Goal: Task Accomplishment & Management: Manage account settings

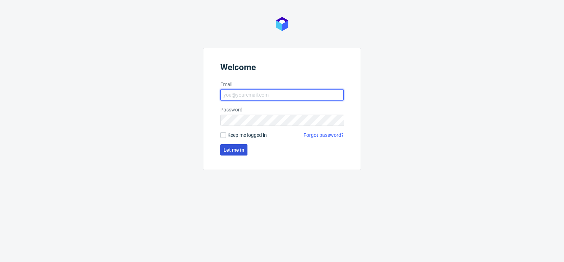
type input "maciej.sikora@packhelp.com"
click at [227, 147] on button "Let me in" at bounding box center [233, 149] width 27 height 11
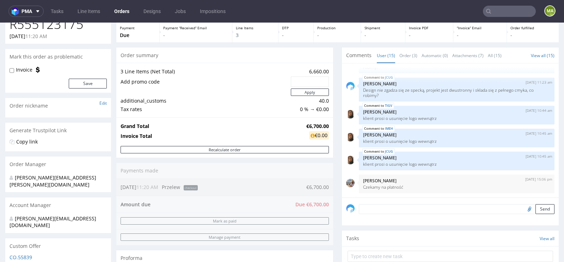
scroll to position [40, 0]
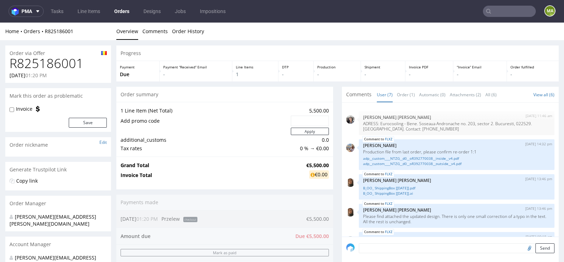
scroll to position [69, 0]
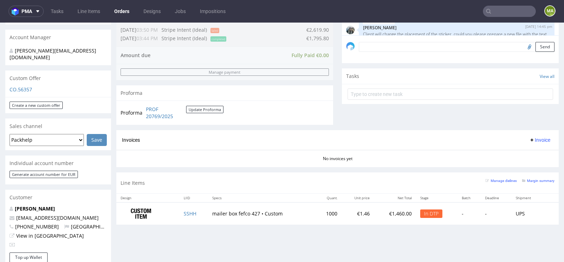
scroll to position [208, 0]
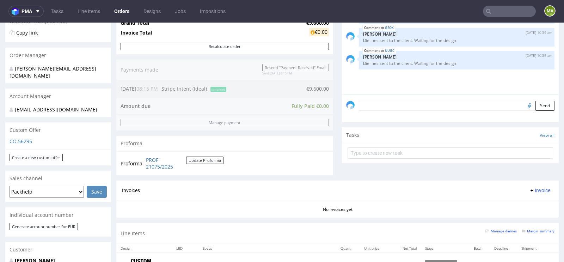
scroll to position [179, 0]
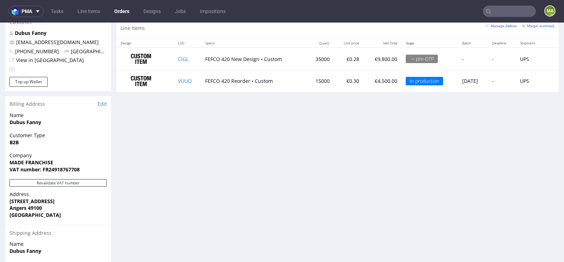
scroll to position [374, 0]
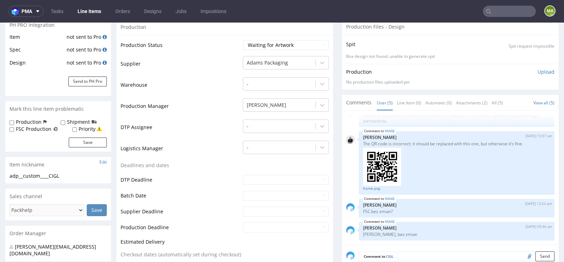
scroll to position [141, 0]
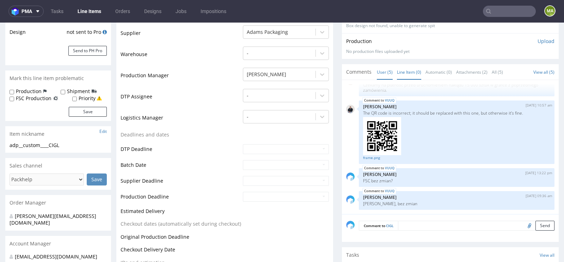
click at [401, 69] on link "Line Item (0)" at bounding box center [409, 72] width 24 height 15
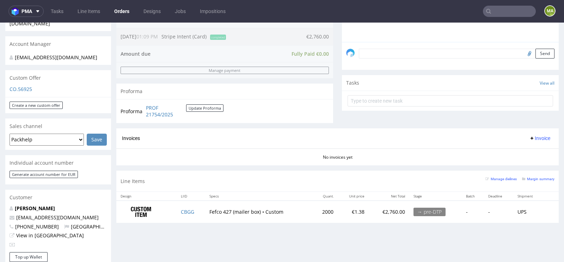
scroll to position [203, 0]
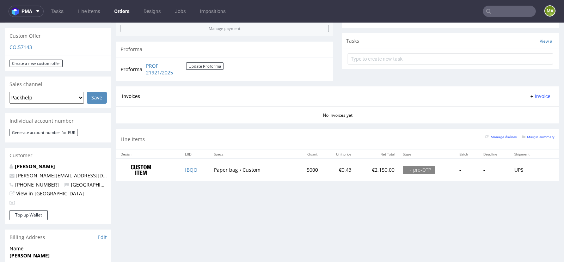
scroll to position [258, 0]
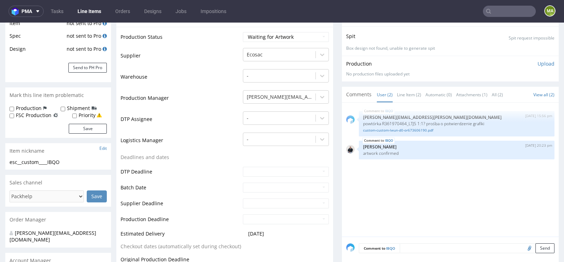
scroll to position [134, 0]
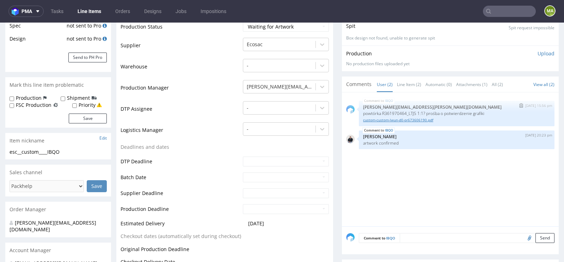
click at [393, 117] on link "custom-custom-lwun-d0-or673606190.pdf" at bounding box center [456, 119] width 187 height 5
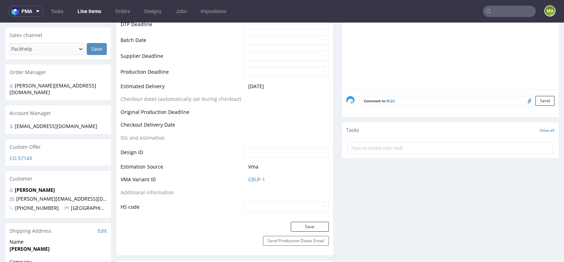
scroll to position [275, 0]
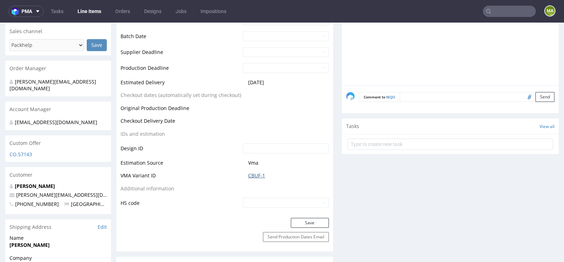
click at [248, 174] on link "CBUF-1" at bounding box center [256, 175] width 17 height 7
click at [255, 174] on link "CBUF-1" at bounding box center [256, 175] width 17 height 7
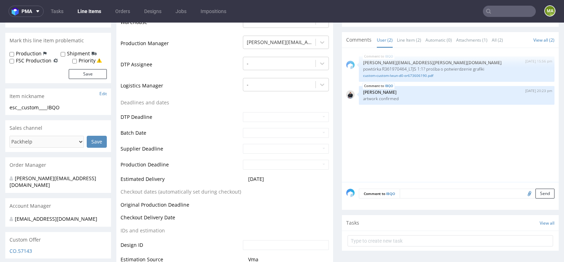
scroll to position [0, 0]
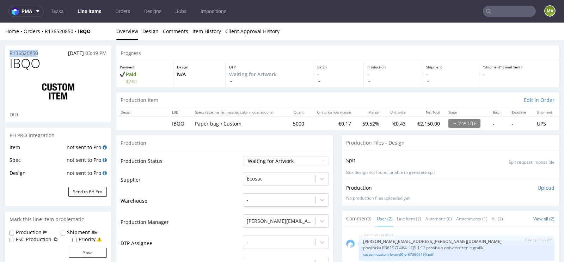
drag, startPoint x: 44, startPoint y: 52, endPoint x: 0, endPoint y: 52, distance: 44.1
copy p "R136520850"
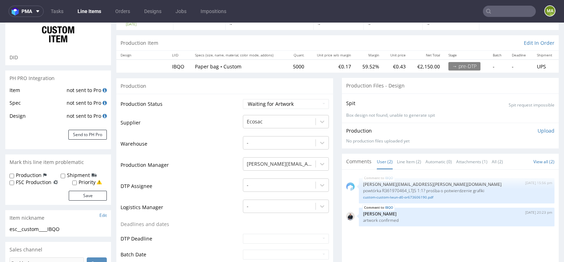
scroll to position [68, 0]
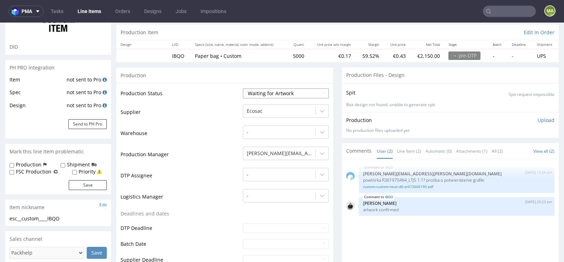
click at [259, 95] on select "Waiting for Artwork Waiting for Diecut Waiting for Mockup Waiting for DTP Waiti…" at bounding box center [286, 94] width 86 height 10
select select "production_in_process"
click at [243, 89] on select "Waiting for Artwork Waiting for Diecut Waiting for Mockup Waiting for DTP Waiti…" at bounding box center [286, 94] width 86 height 10
click at [209, 149] on td "Production Manager" at bounding box center [181, 156] width 121 height 21
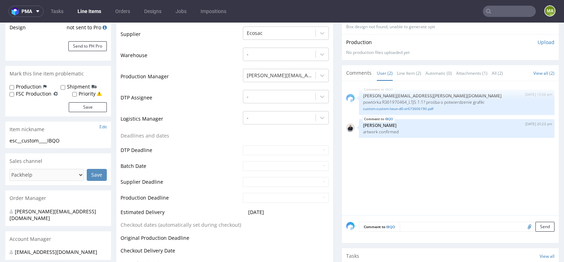
scroll to position [146, 0]
click at [259, 123] on td "13" at bounding box center [258, 122] width 11 height 11
type input "2025-10-13"
click at [215, 142] on td "Deadlines and dates" at bounding box center [181, 137] width 121 height 13
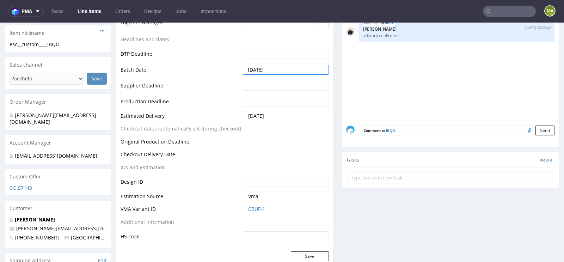
scroll to position [270, 0]
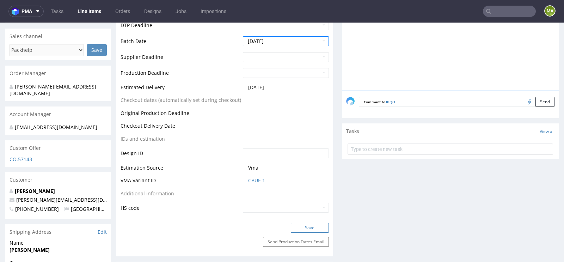
click at [300, 224] on button "Save" at bounding box center [310, 228] width 38 height 10
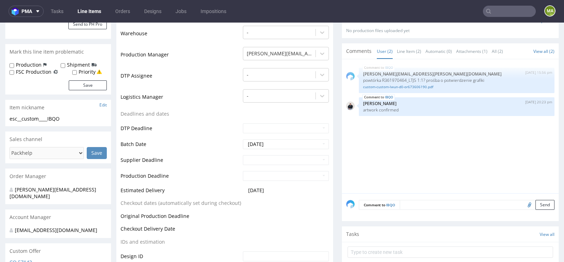
scroll to position [168, 0]
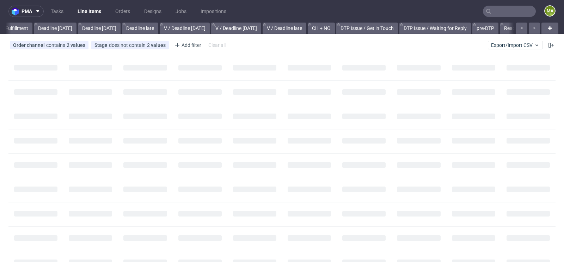
click at [491, 8] on input "text" at bounding box center [509, 11] width 53 height 11
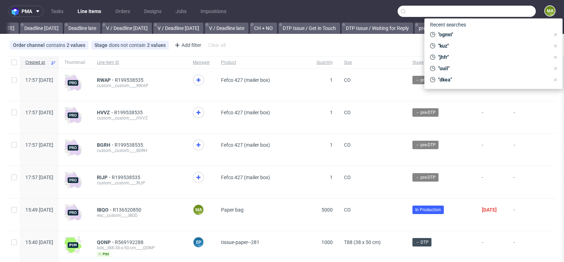
scroll to position [0, 797]
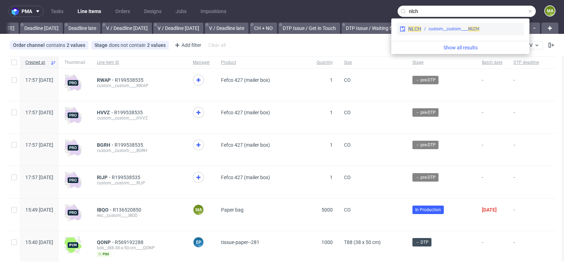
type input "nlch"
click at [455, 32] on div "NLCH custom__custom____ NLCH" at bounding box center [460, 29] width 127 height 13
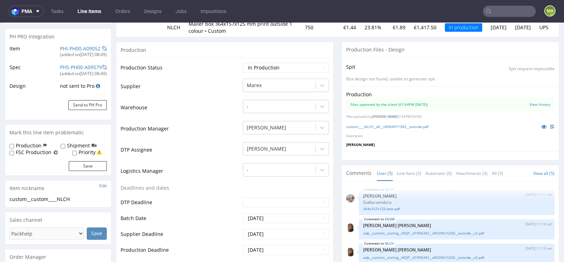
scroll to position [101, 0]
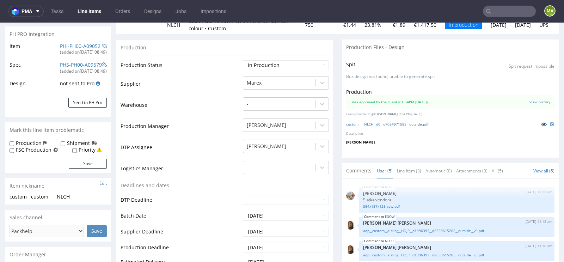
click at [538, 122] on link at bounding box center [544, 124] width 13 height 8
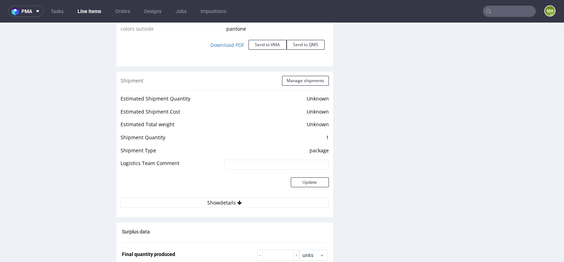
scroll to position [826, 0]
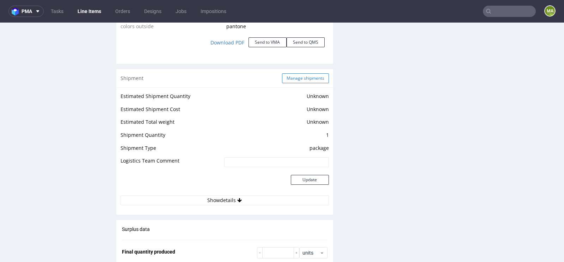
click at [313, 78] on button "Manage shipments" at bounding box center [305, 78] width 47 height 10
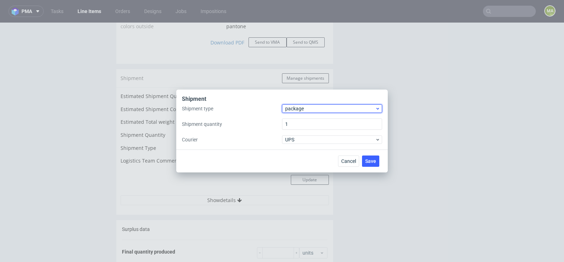
click at [303, 109] on span "package" at bounding box center [330, 108] width 90 height 7
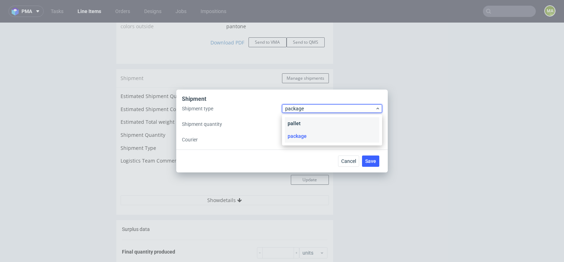
click at [300, 123] on div "pallet" at bounding box center [332, 123] width 95 height 13
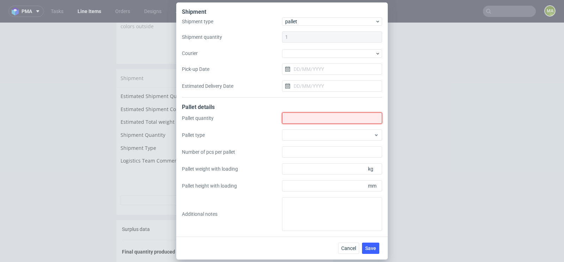
click at [336, 121] on input "Shipment type" at bounding box center [332, 117] width 100 height 11
type input "1"
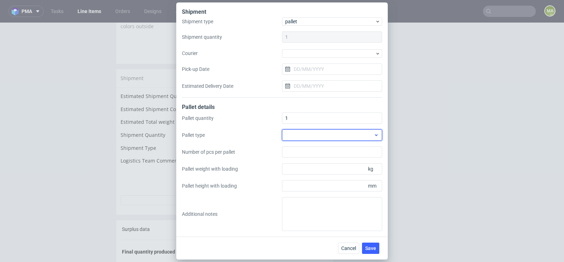
click at [311, 136] on div at bounding box center [332, 134] width 100 height 11
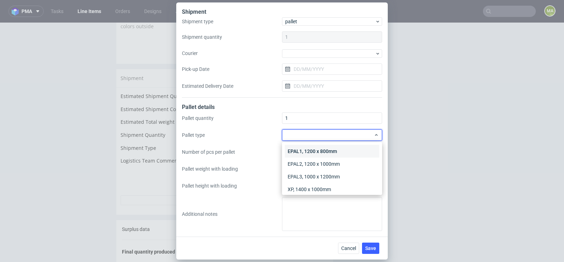
click at [310, 150] on div "EPAL1, 1200 x 800mm" at bounding box center [332, 151] width 95 height 13
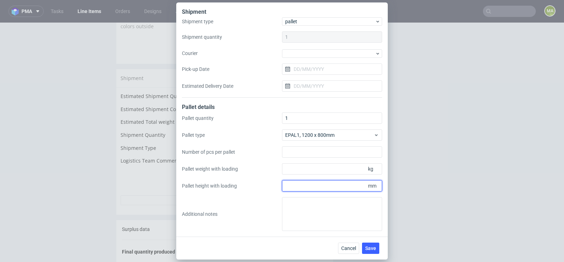
click at [361, 187] on input "Pallet height with loading" at bounding box center [332, 185] width 100 height 11
type input "1600"
click at [329, 178] on div "Pallet quantity 1 Pallet type EPAL1, 1200 x 800mm Number of pcs per pallet Pall…" at bounding box center [282, 171] width 200 height 118
click at [329, 176] on div "Pallet quantity 1 Pallet type EPAL1, 1200 x 800mm Number of pcs per pallet Pall…" at bounding box center [282, 171] width 200 height 118
click at [333, 167] on input "Pallet weight with loading" at bounding box center [332, 168] width 100 height 11
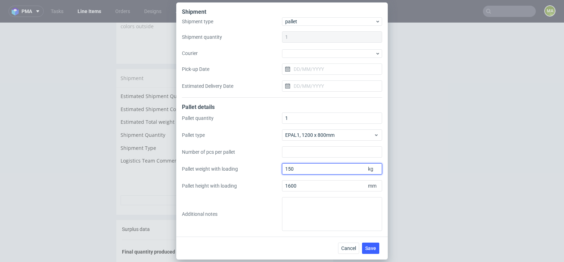
type input "150"
click at [376, 254] on div "Cancel Save" at bounding box center [282, 248] width 212 height 23
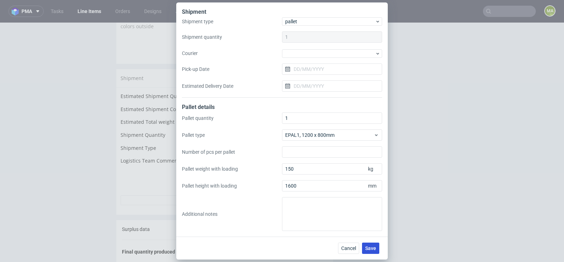
click at [373, 246] on span "Save" at bounding box center [370, 248] width 11 height 5
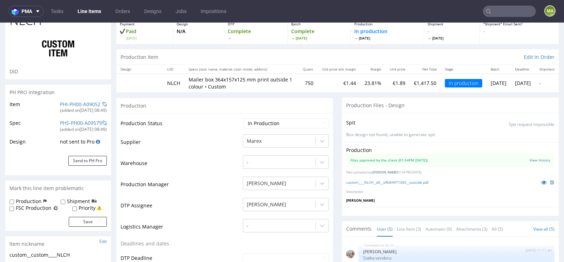
scroll to position [62, 0]
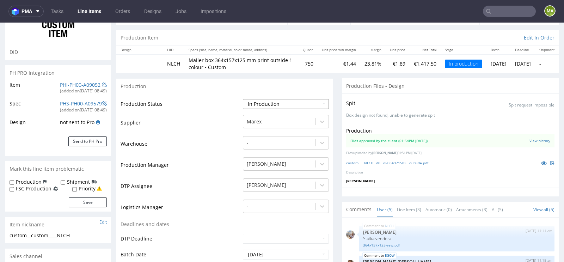
click at [281, 106] on select "Waiting for Artwork Waiting for Diecut Waiting for Mockup Waiting for DTP Waiti…" at bounding box center [286, 104] width 86 height 10
click at [243, 99] on select "Waiting for Artwork Waiting for Diecut Waiting for Mockup Waiting for DTP Waiti…" at bounding box center [286, 104] width 86 height 10
click at [272, 101] on select "Waiting for Artwork Waiting for Diecut Waiting for Mockup Waiting for DTP Waiti…" at bounding box center [286, 104] width 86 height 10
select select "production_complete"
click at [243, 99] on select "Waiting for Artwork Waiting for Diecut Waiting for Mockup Waiting for DTP Waiti…" at bounding box center [286, 104] width 86 height 10
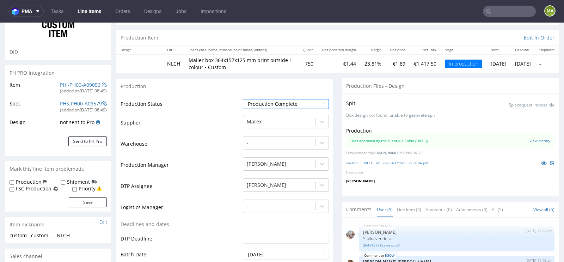
click at [218, 144] on td "Warehouse" at bounding box center [181, 145] width 121 height 21
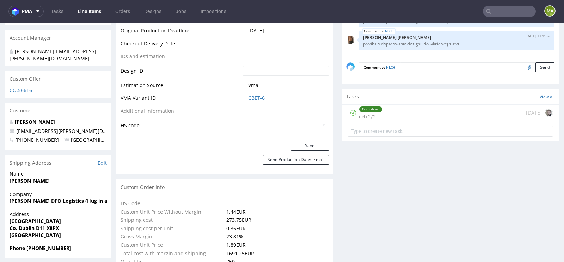
scroll to position [367, 0]
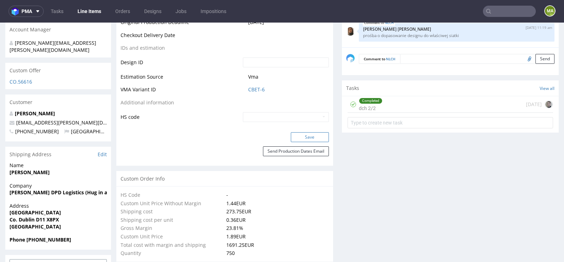
click at [302, 133] on button "Save" at bounding box center [310, 137] width 38 height 10
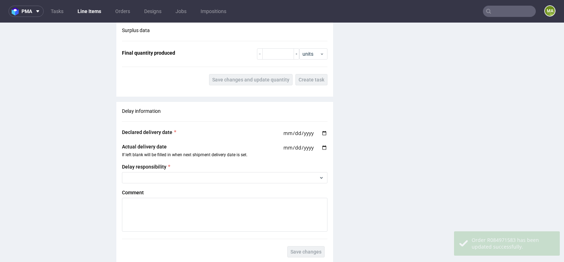
scroll to position [1063, 0]
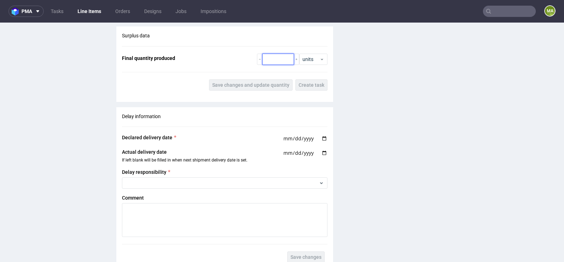
click at [269, 63] on div "Surplus data Final quantity produced units Save changes and update quantity Cre…" at bounding box center [224, 61] width 217 height 70
type input "755"
click at [240, 83] on span "Save changes and update quantity" at bounding box center [250, 85] width 77 height 5
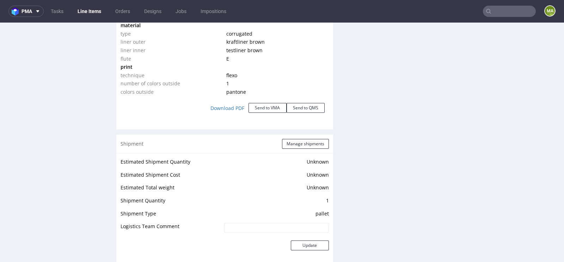
scroll to position [767, 0]
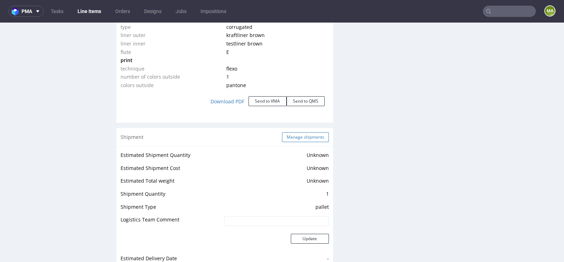
click at [290, 137] on button "Manage shipments" at bounding box center [305, 137] width 47 height 10
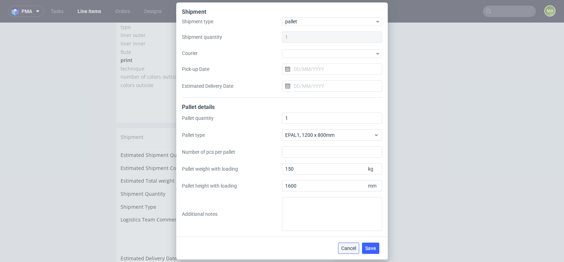
click at [347, 247] on span "Cancel" at bounding box center [348, 248] width 15 height 5
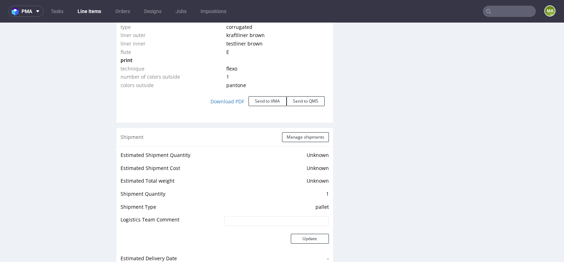
click at [506, 4] on nav "pma Tasks Line Items Orders Designs Jobs Impositions ma" at bounding box center [282, 11] width 564 height 23
click at [504, 8] on input "text" at bounding box center [509, 11] width 53 height 11
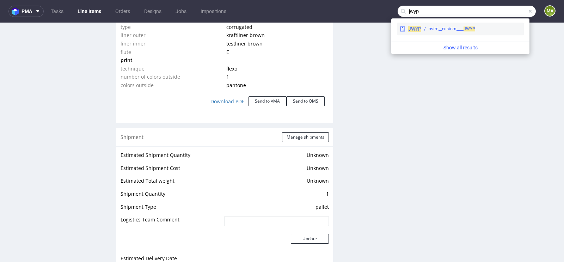
type input "jwyp"
click at [446, 26] on div "ostro__custom____ JWYP" at bounding box center [452, 29] width 47 height 6
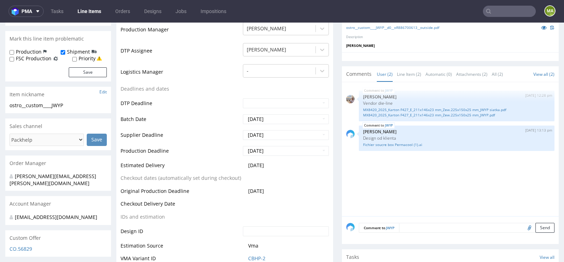
scroll to position [179, 0]
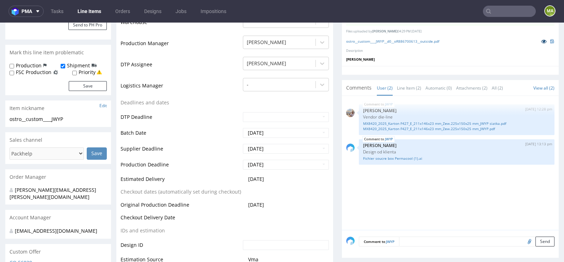
click at [541, 39] on icon at bounding box center [544, 41] width 6 height 5
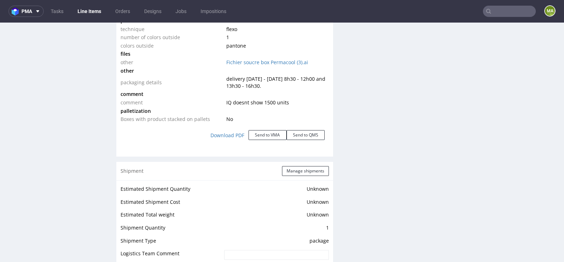
scroll to position [883, 0]
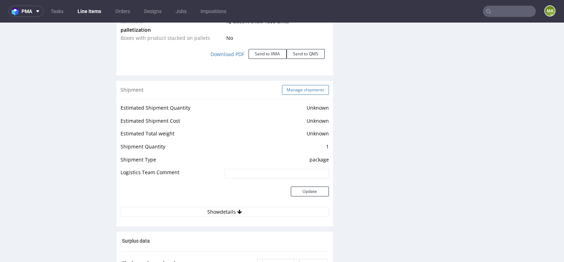
click at [316, 88] on button "Manage shipments" at bounding box center [305, 90] width 47 height 10
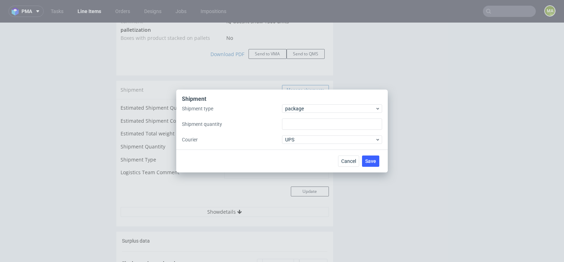
type input "1"
click at [299, 113] on div "package" at bounding box center [332, 108] width 100 height 8
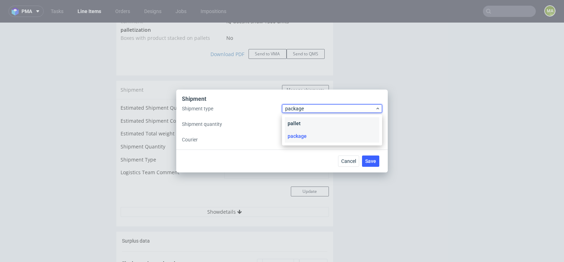
click at [298, 122] on div "pallet" at bounding box center [332, 123] width 95 height 13
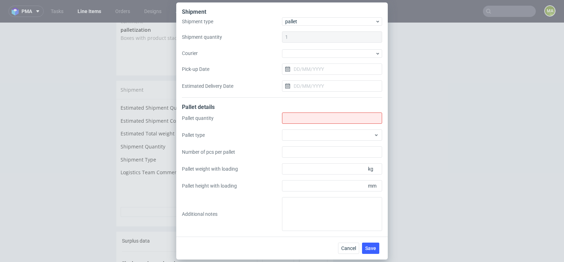
click at [298, 122] on input "Shipment type" at bounding box center [332, 117] width 100 height 11
type input "1"
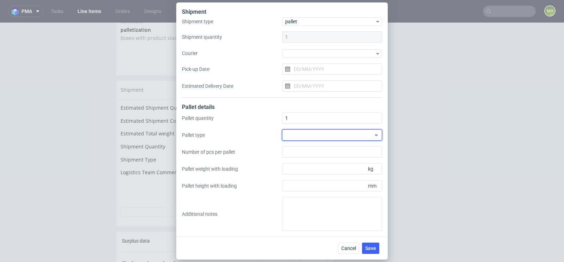
click at [302, 135] on div at bounding box center [332, 134] width 100 height 11
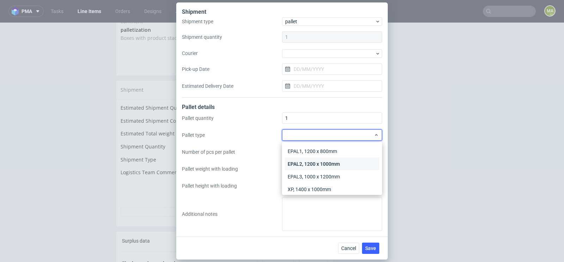
scroll to position [16, 0]
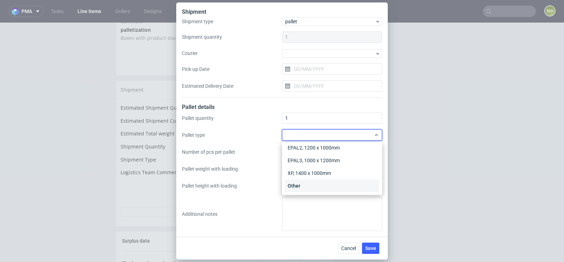
click at [300, 183] on div "Other" at bounding box center [332, 186] width 95 height 13
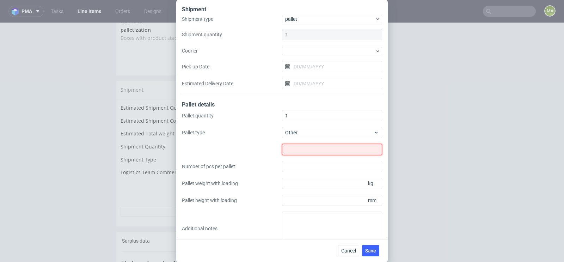
click at [303, 148] on input "text" at bounding box center [332, 149] width 100 height 11
type input "800x600"
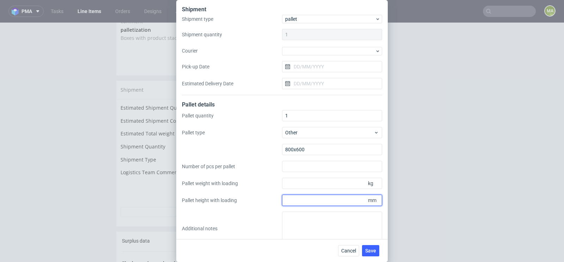
click at [325, 195] on input "Pallet height with loading" at bounding box center [332, 200] width 100 height 11
type input "1000"
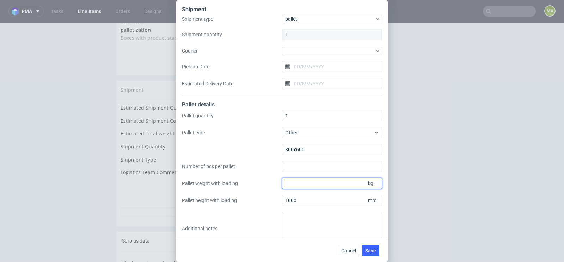
click at [312, 178] on input "Pallet weight with loading" at bounding box center [332, 183] width 100 height 11
type input "60"
click at [368, 248] on span "Save" at bounding box center [370, 250] width 11 height 5
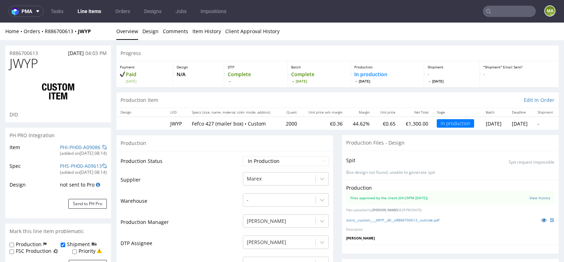
scroll to position [33, 0]
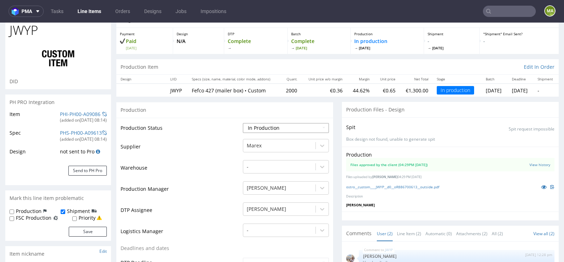
click at [261, 124] on select "Waiting for Artwork Waiting for Diecut Waiting for Mockup Waiting for DTP Waiti…" at bounding box center [286, 128] width 86 height 10
select select "production_complete"
click at [243, 123] on select "Waiting for Artwork Waiting for Diecut Waiting for Mockup Waiting for DTP Waiti…" at bounding box center [286, 128] width 86 height 10
click at [219, 177] on td "Warehouse" at bounding box center [181, 169] width 121 height 21
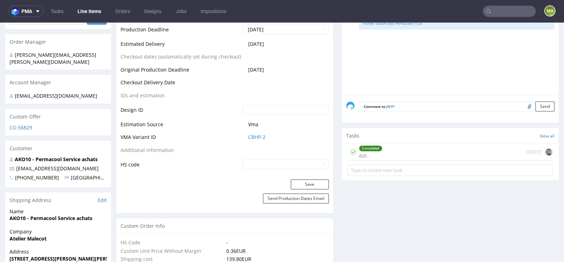
scroll to position [337, 0]
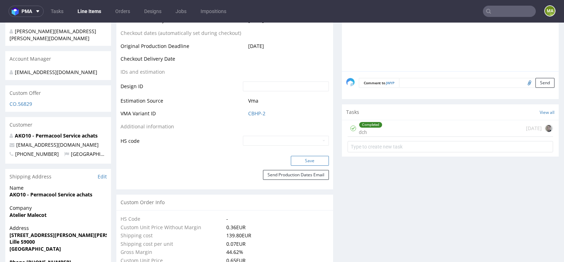
click at [304, 160] on button "Save" at bounding box center [310, 161] width 38 height 10
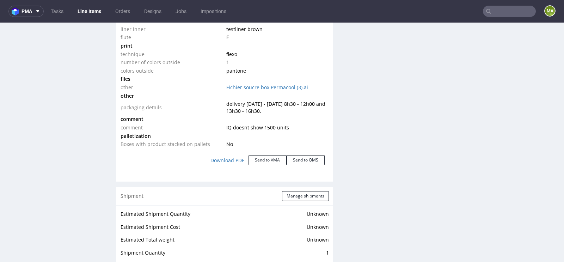
scroll to position [810, 0]
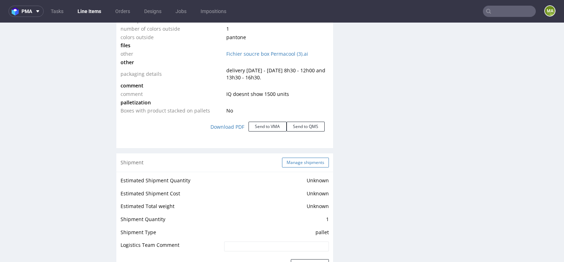
click at [296, 159] on button "Manage shipments" at bounding box center [305, 163] width 47 height 10
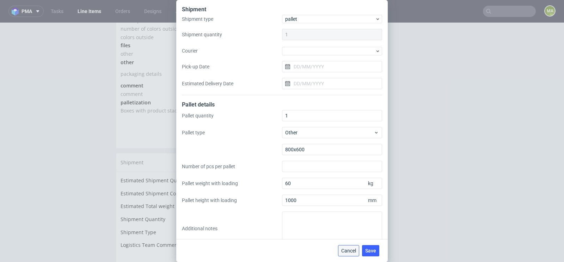
click at [347, 253] on span "Cancel" at bounding box center [348, 250] width 15 height 5
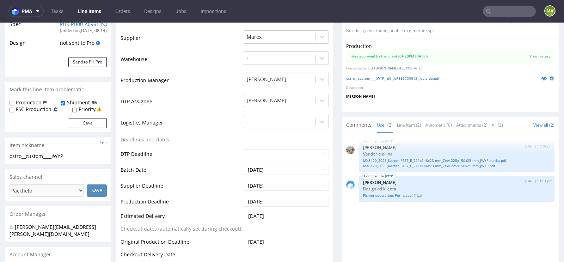
scroll to position [0, 0]
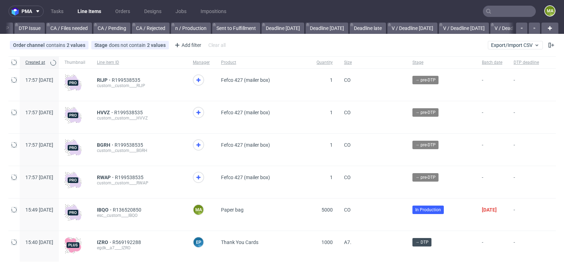
click at [493, 14] on input "text" at bounding box center [509, 11] width 53 height 11
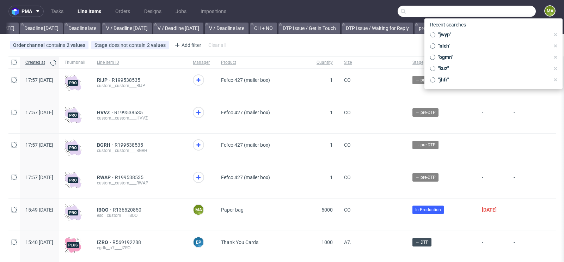
scroll to position [0, 797]
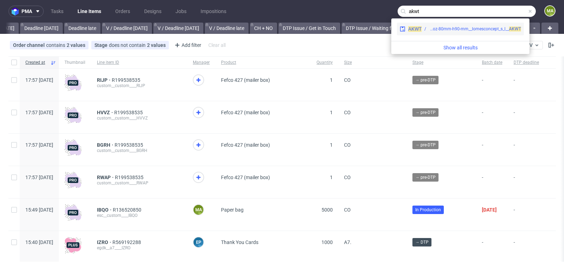
type input "akwt"
click at [460, 28] on div "krl__250-ml-8oz-80mm-h90-mm__lomesconcept_s_l__ AKWT" at bounding box center [475, 29] width 92 height 6
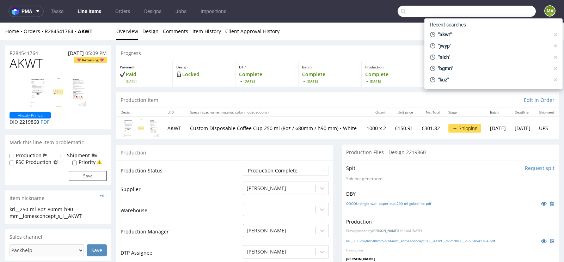
click at [493, 8] on input "text" at bounding box center [467, 11] width 138 height 11
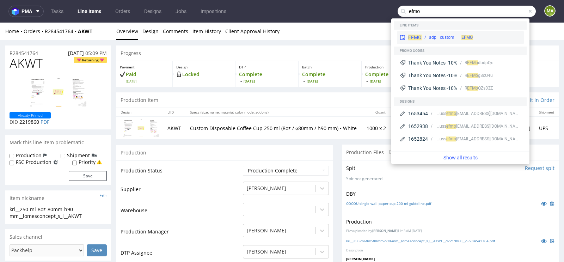
type input "efmo"
click at [454, 31] on div "EFMO adp__custom____ EFMO" at bounding box center [460, 37] width 127 height 13
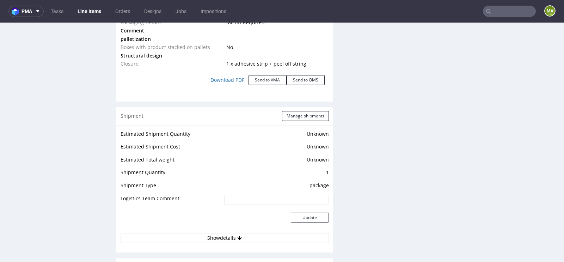
scroll to position [898, 0]
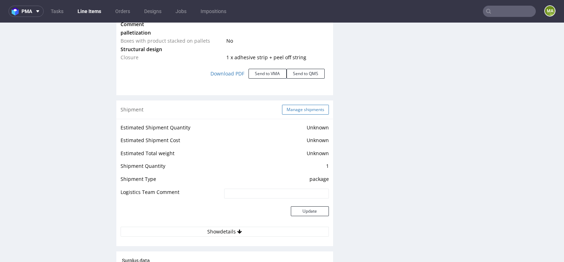
click at [299, 106] on button "Manage shipments" at bounding box center [305, 110] width 47 height 10
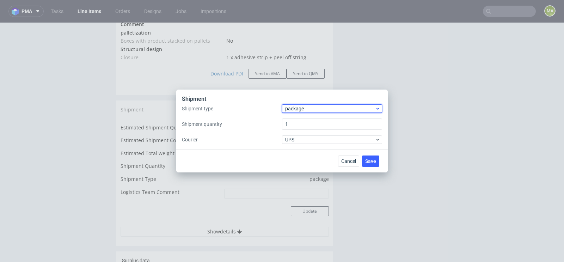
click at [297, 107] on span "package" at bounding box center [330, 108] width 90 height 7
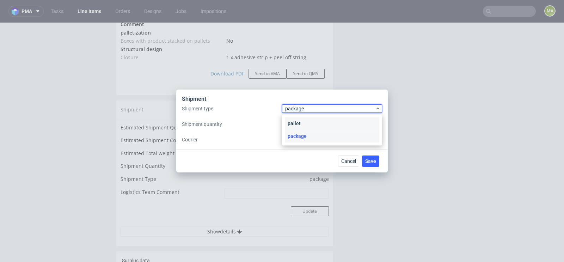
click at [294, 122] on div "pallet" at bounding box center [332, 123] width 95 height 13
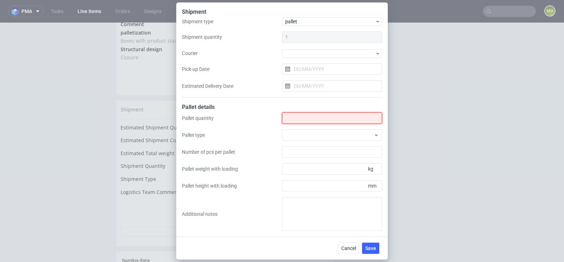
click at [296, 120] on input "Shipment type" at bounding box center [332, 117] width 100 height 11
type input "1"
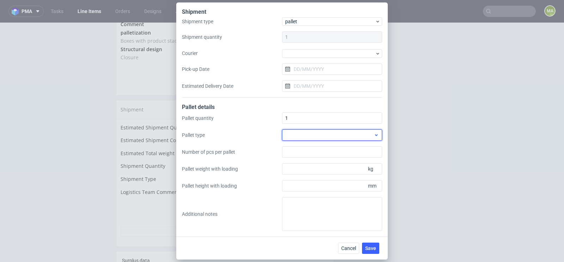
click at [327, 135] on div at bounding box center [332, 134] width 100 height 11
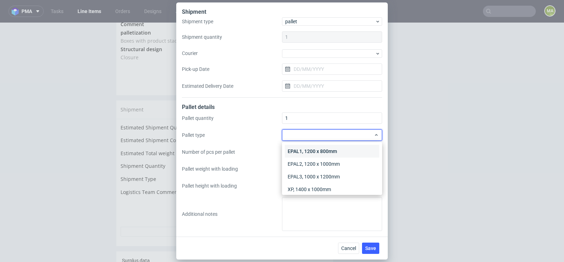
click at [319, 147] on div "EPAL1, 1200 x 800mm" at bounding box center [332, 151] width 95 height 13
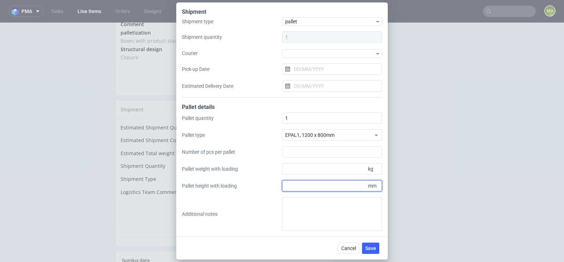
click at [321, 187] on input "Pallet height with loading" at bounding box center [332, 185] width 100 height 11
type input "1800"
click at [321, 167] on input "Pallet weight with loading" at bounding box center [332, 168] width 100 height 11
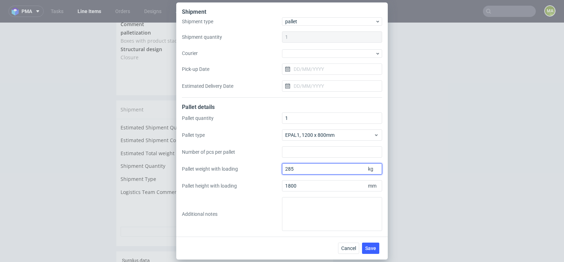
type input "285"
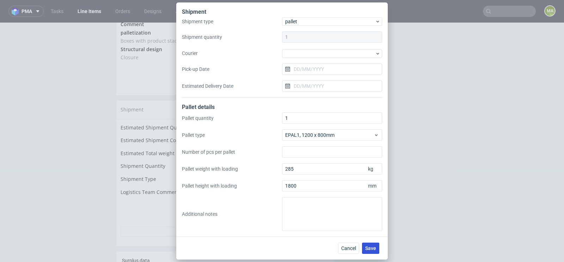
click at [372, 243] on button "Save" at bounding box center [370, 248] width 17 height 11
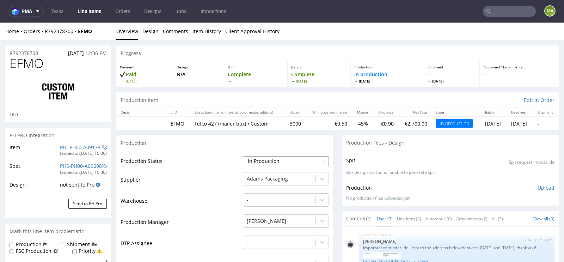
click at [264, 163] on select "Waiting for Artwork Waiting for Diecut Waiting for Mockup Waiting for DTP Waiti…" at bounding box center [286, 161] width 86 height 10
select select "production_complete"
click at [243, 156] on select "Waiting for Artwork Waiting for Diecut Waiting for Mockup Waiting for DTP Waiti…" at bounding box center [286, 161] width 86 height 10
click at [217, 198] on td "Warehouse" at bounding box center [181, 203] width 121 height 21
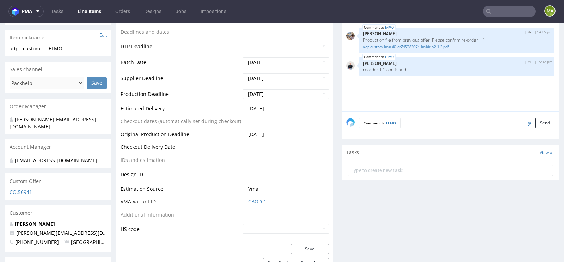
scroll to position [277, 0]
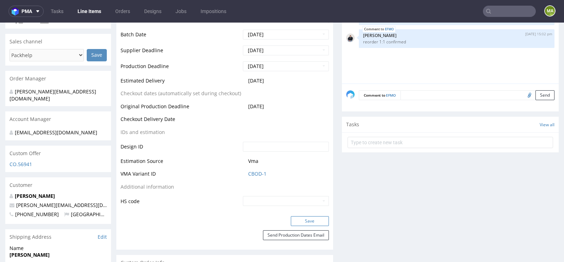
click at [298, 219] on button "Save" at bounding box center [310, 221] width 38 height 10
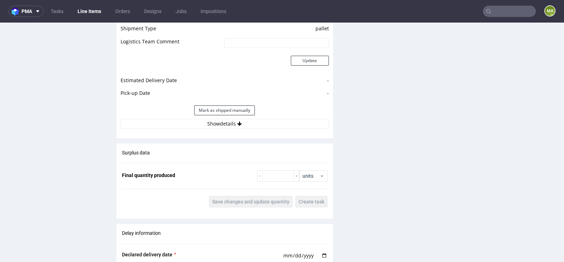
scroll to position [1055, 0]
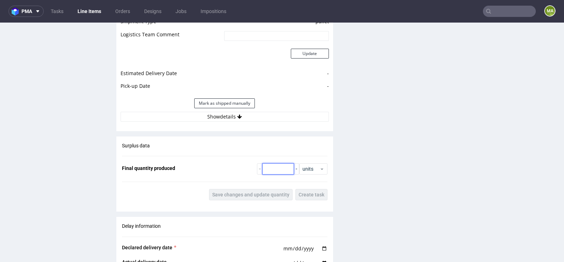
click at [274, 169] on input "number" at bounding box center [278, 168] width 32 height 11
type input "3025"
click at [255, 196] on button "Save changes and update quantity" at bounding box center [251, 194] width 84 height 11
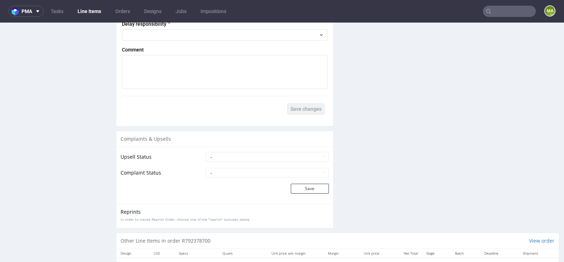
scroll to position [1357, 0]
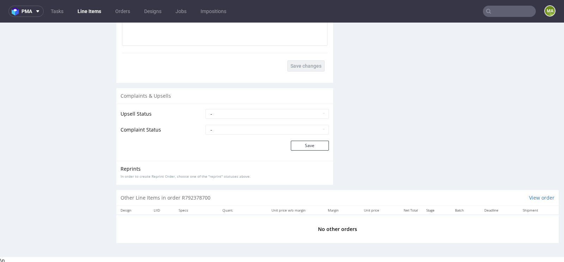
click at [502, 11] on input "text" at bounding box center [509, 11] width 53 height 11
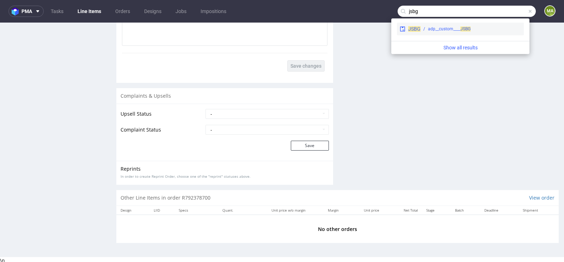
type input "jsbg"
click at [462, 27] on span "JSBG" at bounding box center [466, 28] width 10 height 5
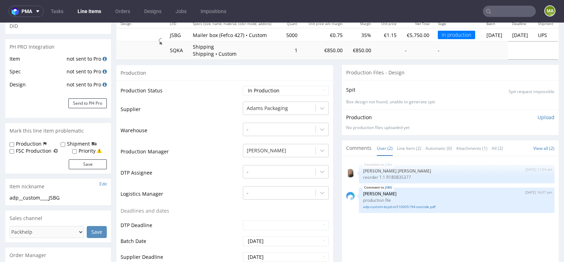
scroll to position [89, 0]
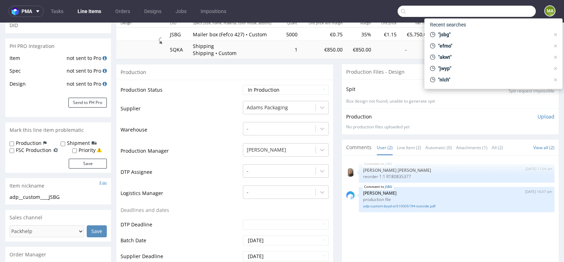
click at [495, 13] on input "text" at bounding box center [467, 11] width 138 height 11
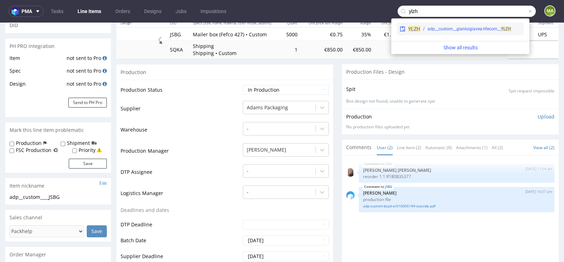
type input "ylzh"
click at [428, 27] on div "adp__custom__gianluigiavea-lifecom__ YLZH" at bounding box center [470, 29] width 84 height 6
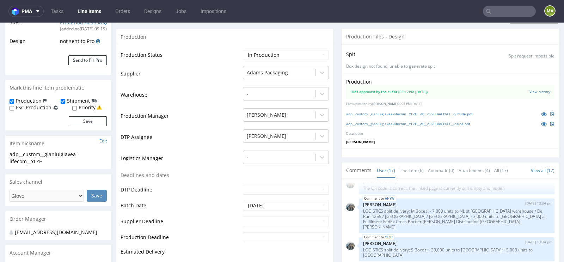
scroll to position [147, 0]
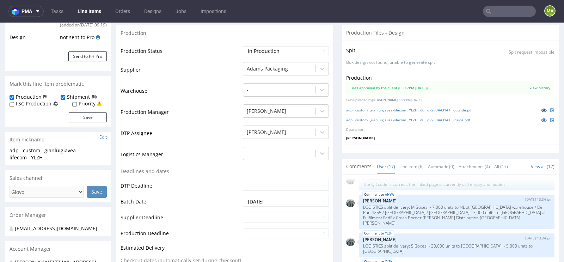
click at [541, 108] on icon at bounding box center [544, 110] width 6 height 5
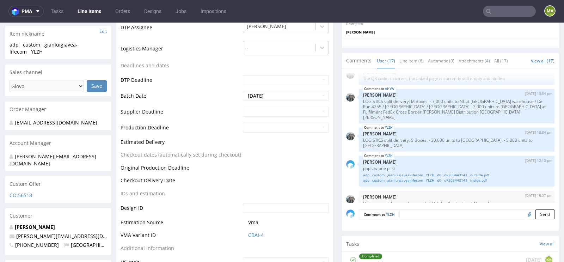
scroll to position [252, 0]
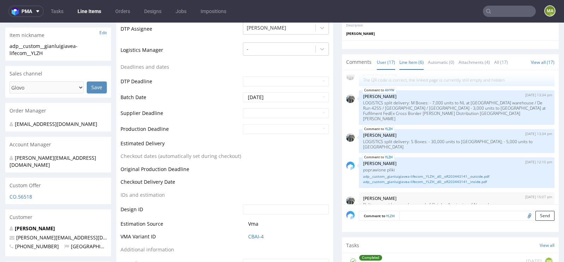
click at [406, 55] on link "Line Item (6)" at bounding box center [412, 62] width 24 height 15
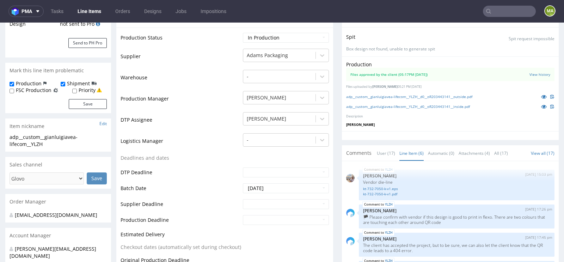
scroll to position [159, 0]
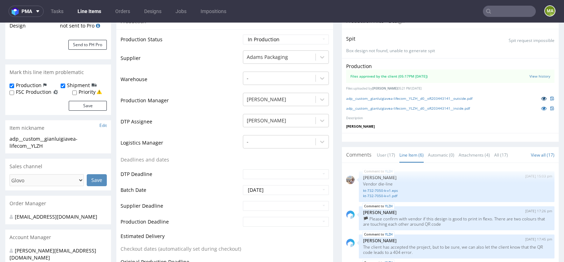
click at [538, 95] on link at bounding box center [544, 99] width 13 height 8
click at [541, 106] on icon at bounding box center [544, 108] width 6 height 5
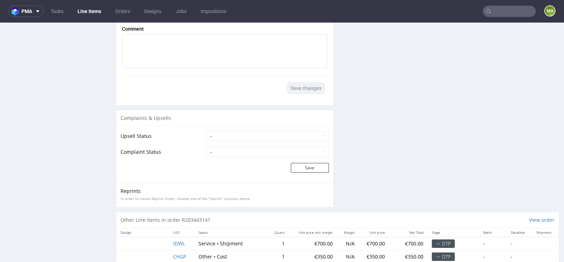
scroll to position [1380, 0]
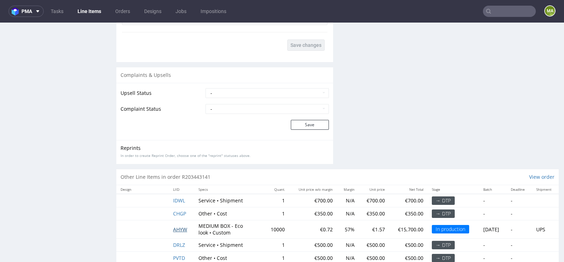
click at [180, 226] on span "AHYW" at bounding box center [180, 229] width 14 height 7
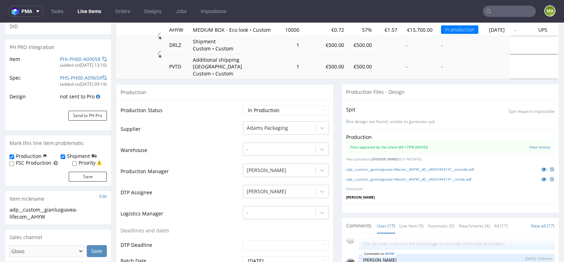
scroll to position [94, 0]
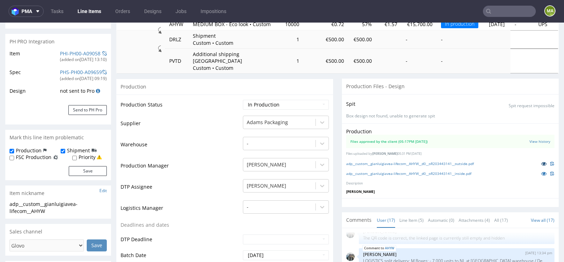
click at [541, 161] on icon at bounding box center [544, 163] width 6 height 5
click at [541, 171] on icon at bounding box center [544, 173] width 6 height 5
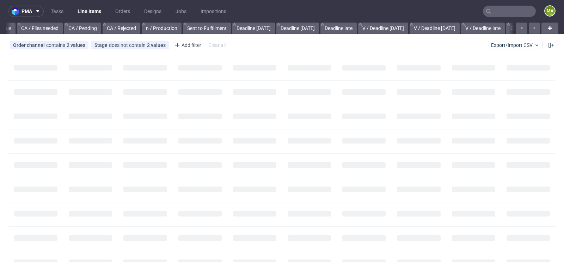
click at [516, 16] on input "text" at bounding box center [509, 11] width 53 height 11
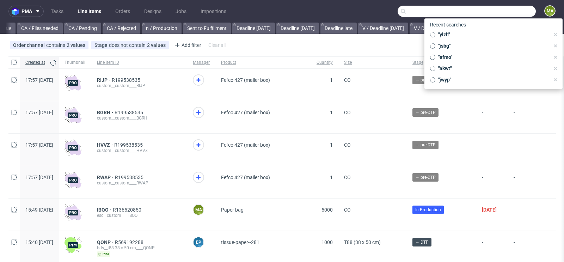
scroll to position [0, 797]
paste input "R203443141"
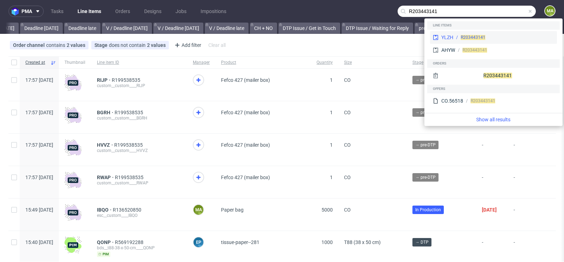
type input "R203443141"
click at [458, 32] on div "YLZH R203443141" at bounding box center [493, 37] width 127 height 13
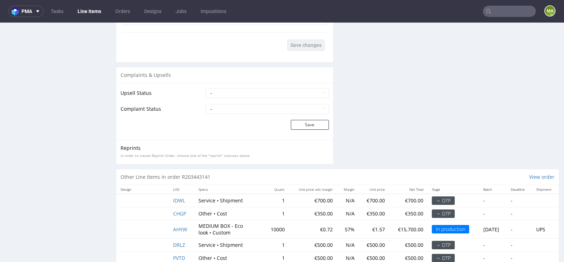
scroll to position [2, 0]
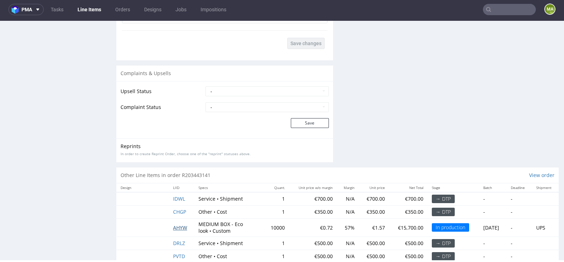
click at [180, 224] on span "AHYW" at bounding box center [180, 227] width 14 height 7
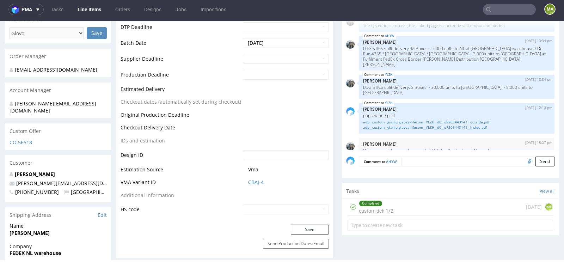
scroll to position [317, 0]
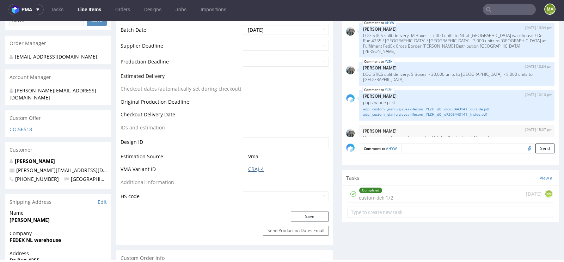
click at [260, 165] on td "CBAJ-4" at bounding box center [285, 171] width 88 height 13
click at [260, 166] on link "CBAJ-4" at bounding box center [256, 169] width 16 height 7
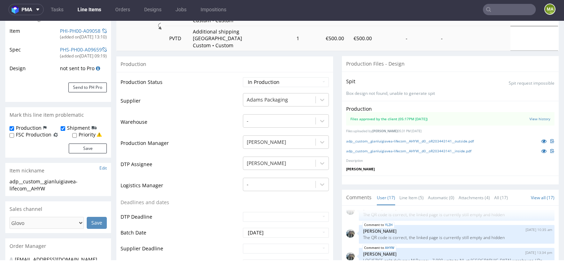
scroll to position [85, 0]
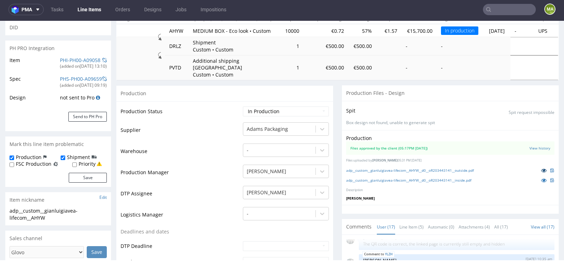
click at [538, 166] on link at bounding box center [544, 170] width 13 height 8
click at [85, 57] on link "PHI-PH00-A09058" at bounding box center [80, 60] width 41 height 7
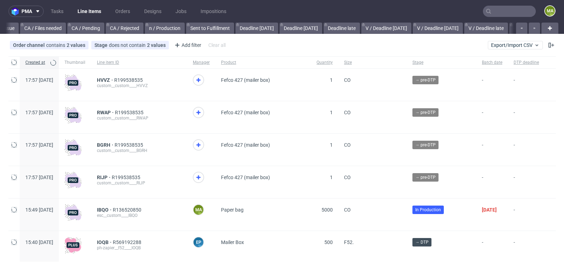
click at [490, 13] on input "text" at bounding box center [509, 11] width 53 height 11
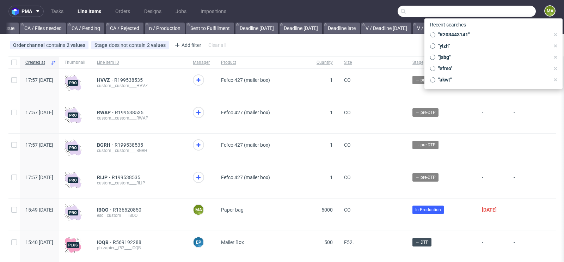
scroll to position [0, 797]
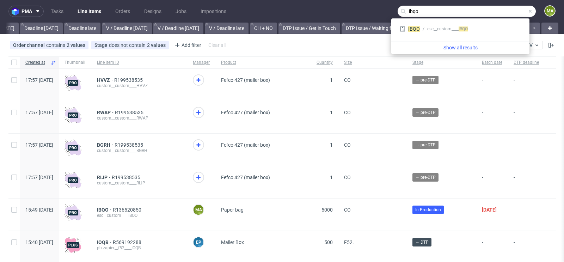
type input "ibqo"
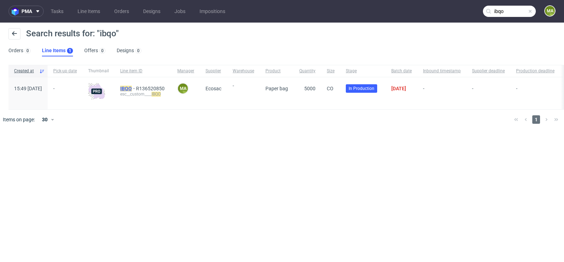
click at [132, 86] on mark "IBQO" at bounding box center [126, 89] width 12 height 6
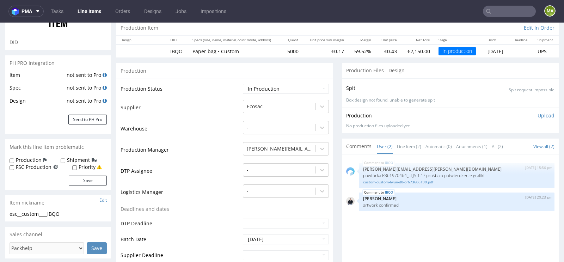
scroll to position [75, 0]
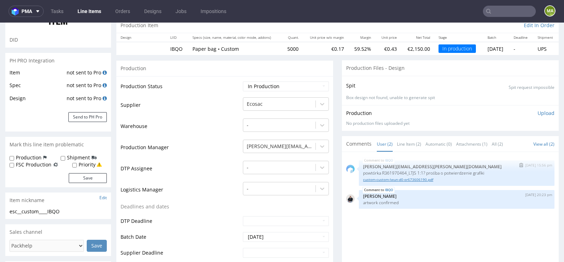
click at [377, 179] on link "custom-custom-lwun-d0-or673606190.pdf" at bounding box center [456, 179] width 187 height 5
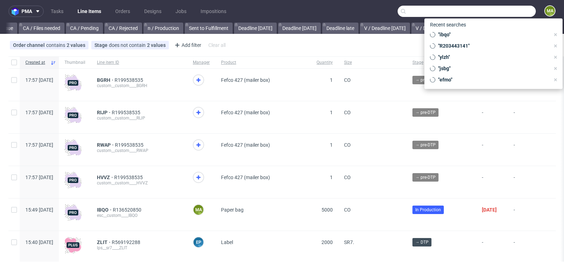
click at [511, 12] on input "text" at bounding box center [467, 11] width 138 height 11
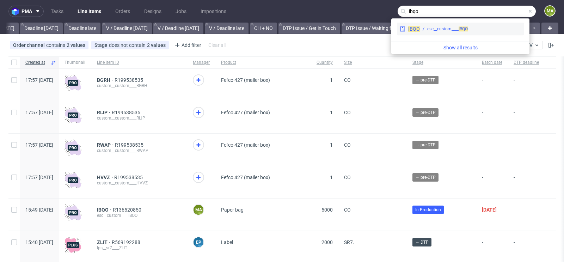
type input "ibqo"
click at [439, 28] on div "esc__custom____ IBQO" at bounding box center [447, 29] width 41 height 6
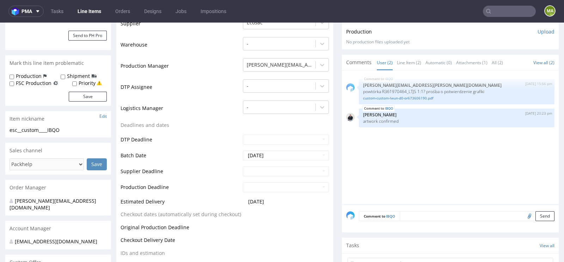
scroll to position [170, 0]
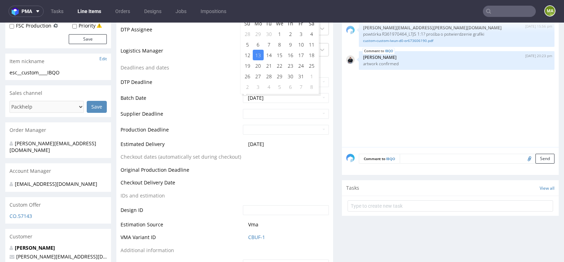
scroll to position [281, 0]
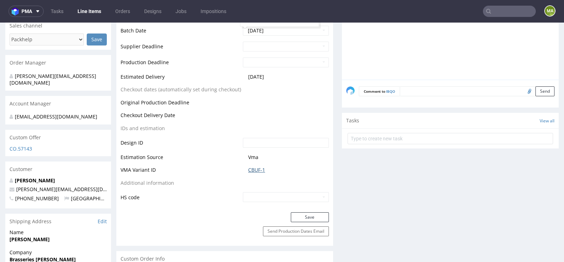
click at [257, 169] on link "CBUF-1" at bounding box center [256, 169] width 17 height 7
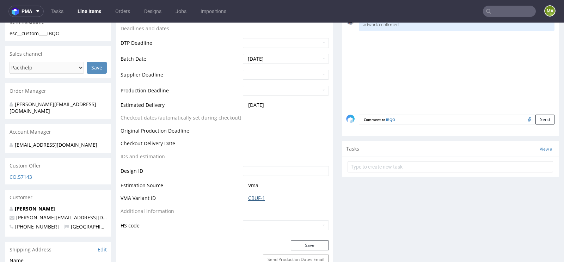
scroll to position [246, 0]
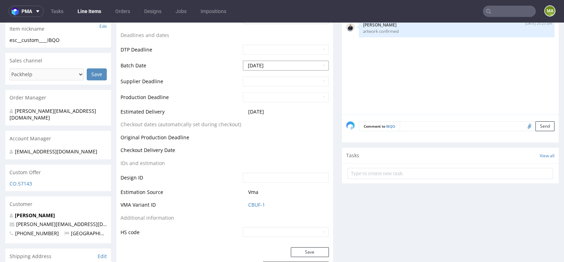
click at [266, 62] on input "[DATE]" at bounding box center [286, 66] width 86 height 10
click at [313, 80] on th at bounding box center [311, 80] width 11 height 11
click at [258, 156] on td "1" at bounding box center [258, 154] width 11 height 11
type input "2025-12-01"
click at [282, 65] on input "2025-12-01" at bounding box center [286, 66] width 86 height 10
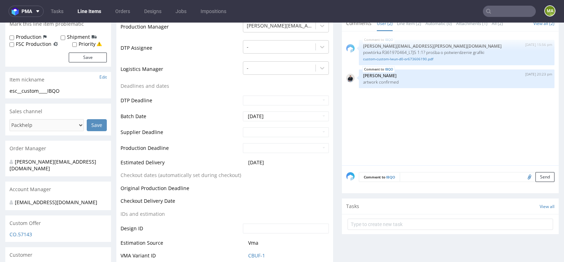
scroll to position [236, 0]
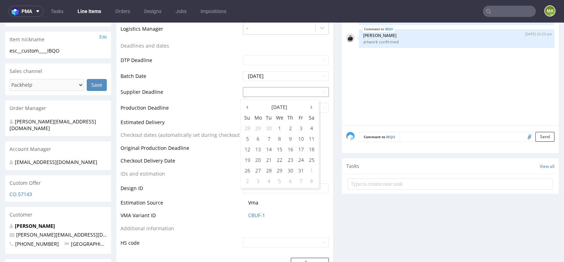
click at [272, 90] on input "text" at bounding box center [286, 92] width 86 height 10
click at [270, 182] on td "4" at bounding box center [269, 181] width 11 height 11
click at [278, 92] on input "[DATE]" at bounding box center [286, 92] width 86 height 10
click at [312, 107] on th at bounding box center [311, 107] width 11 height 11
click at [266, 138] on td "9" at bounding box center [269, 138] width 11 height 11
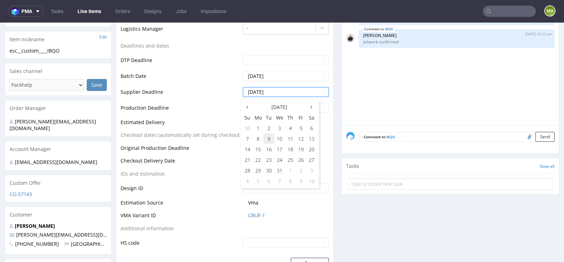
type input "[DATE]"
click at [271, 105] on input "text" at bounding box center [286, 108] width 86 height 10
click at [244, 118] on th at bounding box center [247, 122] width 11 height 11
click at [310, 120] on th at bounding box center [311, 122] width 11 height 11
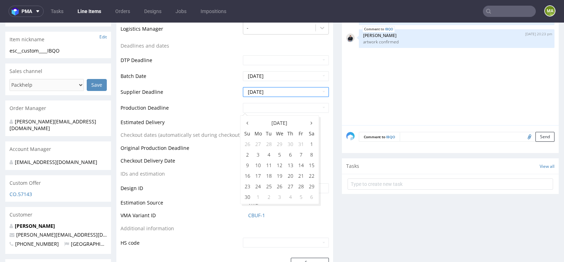
click at [310, 120] on th at bounding box center [311, 122] width 11 height 11
click at [292, 155] on td "11" at bounding box center [290, 154] width 11 height 11
type input "[DATE]"
click at [255, 109] on input "[DATE]" at bounding box center [286, 108] width 86 height 10
click at [289, 153] on td "11" at bounding box center [290, 154] width 11 height 11
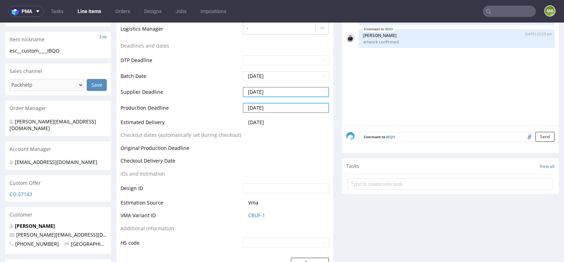
click at [190, 152] on td "Original Production Deadline" at bounding box center [181, 150] width 121 height 13
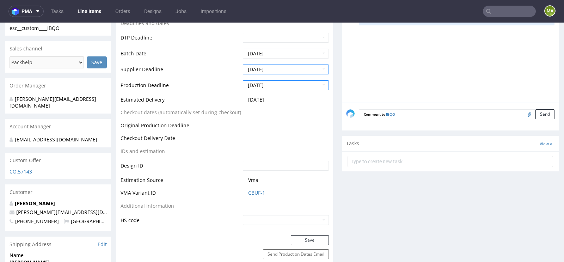
scroll to position [261, 0]
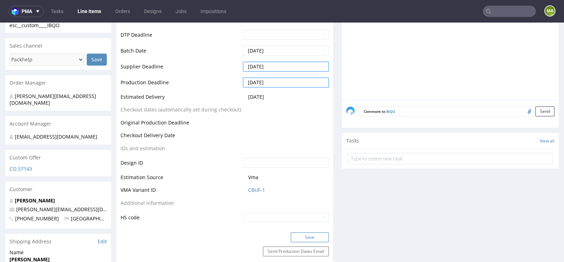
click at [302, 237] on button "Save" at bounding box center [310, 237] width 38 height 10
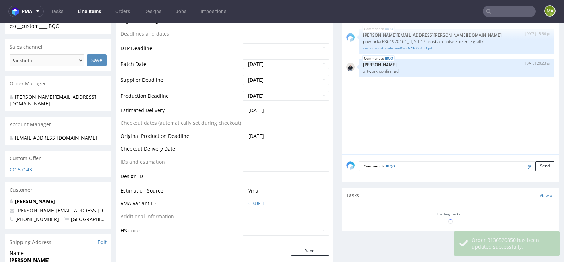
scroll to position [260, 0]
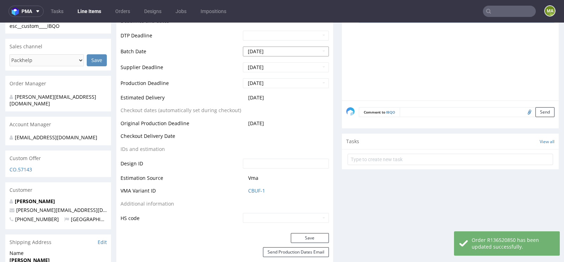
click at [270, 48] on input "[DATE]" at bounding box center [286, 52] width 86 height 10
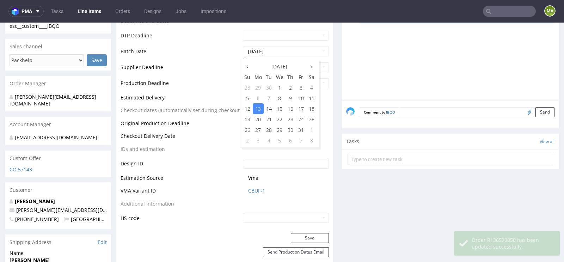
click at [217, 57] on td "Batch Date" at bounding box center [181, 54] width 121 height 16
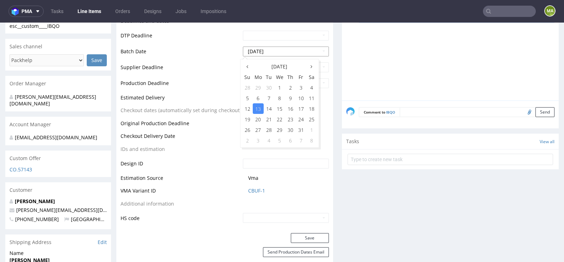
click at [266, 49] on input "[DATE]" at bounding box center [286, 52] width 86 height 10
click at [311, 66] on icon at bounding box center [312, 66] width 2 height 5
click at [314, 65] on th at bounding box center [311, 66] width 11 height 11
click at [209, 119] on td "Original Production Deadline" at bounding box center [181, 125] width 121 height 13
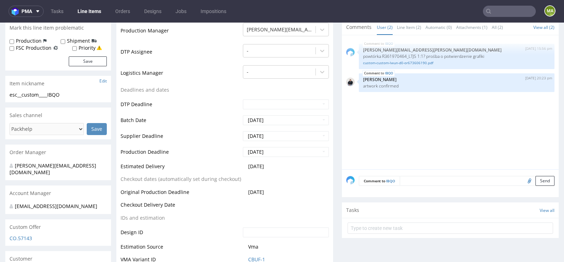
scroll to position [197, 0]
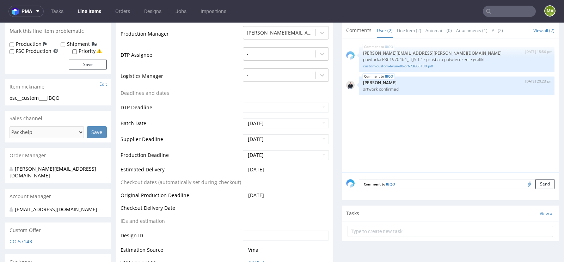
scroll to position [189, 0]
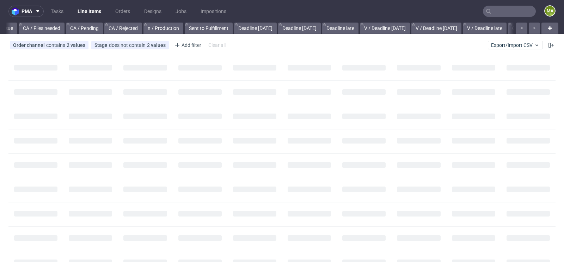
click at [506, 8] on input "text" at bounding box center [509, 11] width 53 height 11
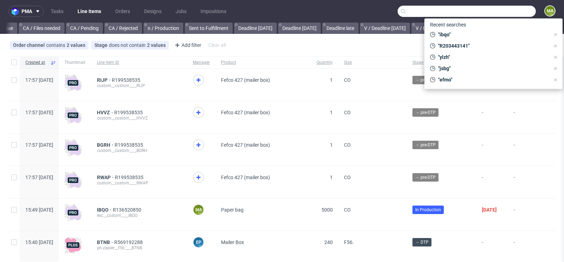
scroll to position [0, 797]
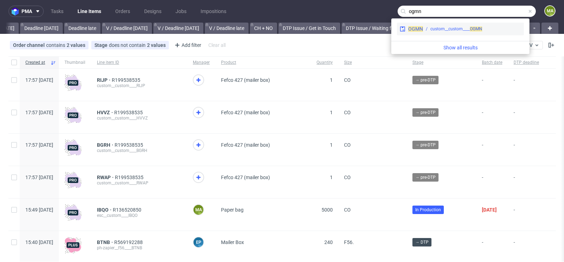
type input "ogmn"
click at [423, 29] on div "custom__custom____ OGMN" at bounding box center [472, 29] width 98 height 6
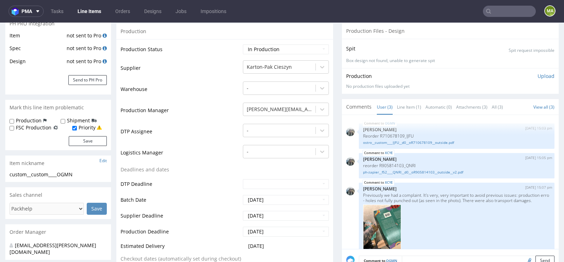
scroll to position [118, 0]
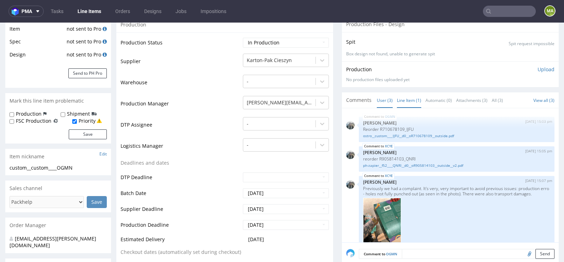
click at [403, 97] on link "Line Item (1)" at bounding box center [409, 100] width 24 height 15
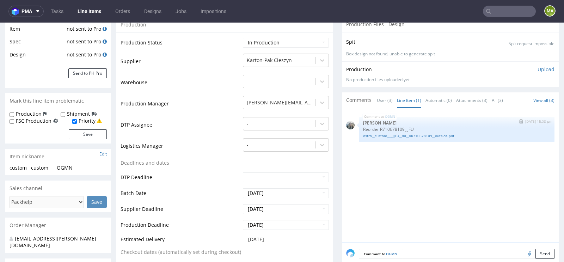
click at [389, 138] on div "OGMN 9th Oct 25 | 15:03 pm Zeniuk Magdalena Reorder R710678109_IJFU ostro__cust…" at bounding box center [457, 129] width 196 height 25
click at [391, 136] on link "ostro__custom____IJFU__d0__oR710678109__outside.pdf" at bounding box center [456, 135] width 187 height 5
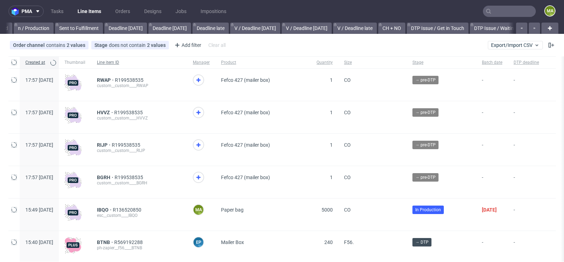
scroll to position [0, 797]
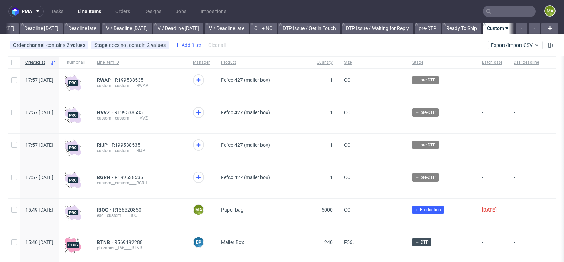
click at [190, 46] on div "Add filter" at bounding box center [187, 44] width 31 height 11
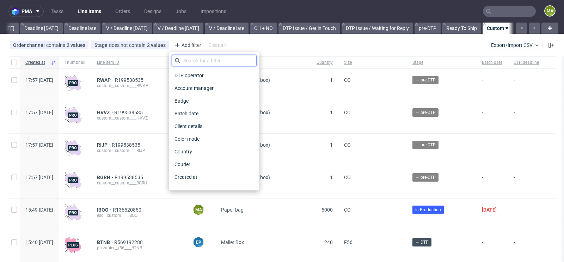
click at [193, 56] on input "text" at bounding box center [214, 60] width 85 height 11
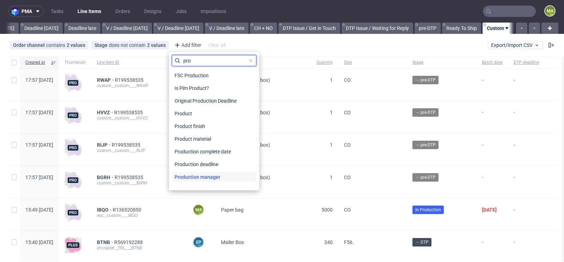
type input "pro"
click at [196, 172] on span "Production manager" at bounding box center [197, 177] width 51 height 10
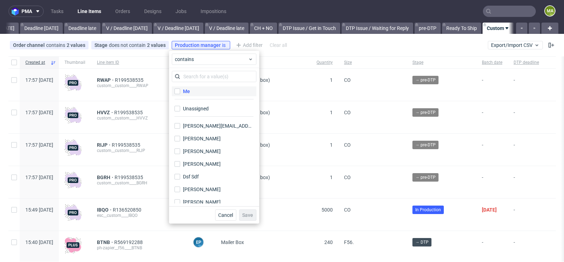
click at [193, 91] on label "Me" at bounding box center [214, 91] width 85 height 10
click at [180, 91] on input "Me" at bounding box center [178, 92] width 6 height 6
checkbox input "true"
click at [253, 214] on span "Save" at bounding box center [247, 215] width 11 height 5
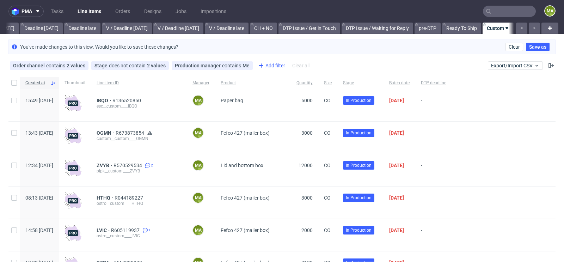
click at [278, 69] on div "Add filter" at bounding box center [271, 65] width 31 height 11
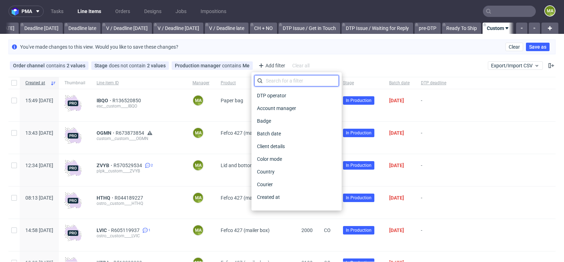
click at [279, 84] on input "text" at bounding box center [296, 80] width 85 height 11
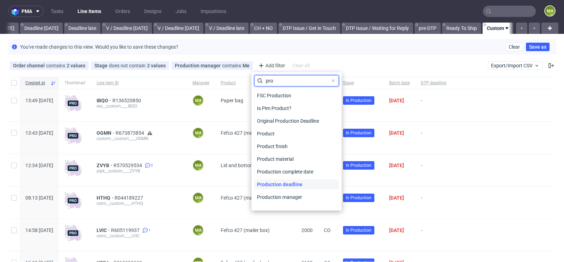
type input "pro"
click at [272, 184] on span "Production deadline" at bounding box center [279, 185] width 51 height 10
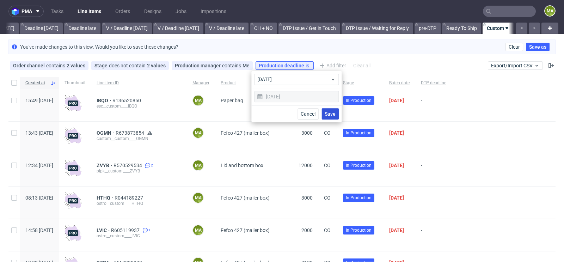
click at [333, 113] on span "Save" at bounding box center [330, 113] width 11 height 5
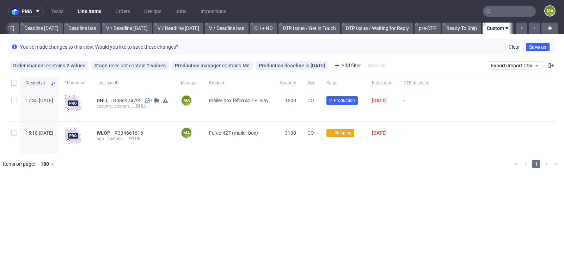
scroll to position [0, 791]
click at [113, 101] on span "DHLL" at bounding box center [105, 101] width 17 height 6
click at [321, 64] on use at bounding box center [322, 65] width 3 height 3
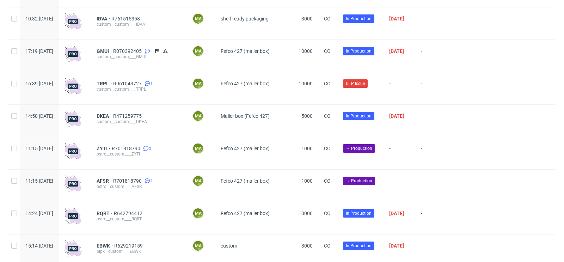
scroll to position [375, 0]
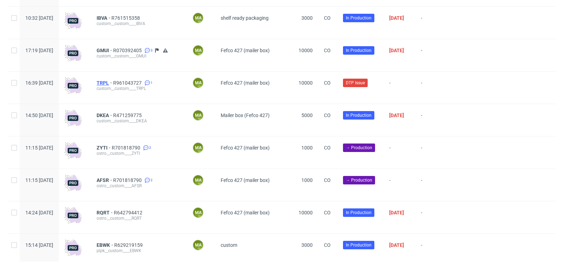
click at [113, 84] on span "TRPL" at bounding box center [105, 83] width 17 height 6
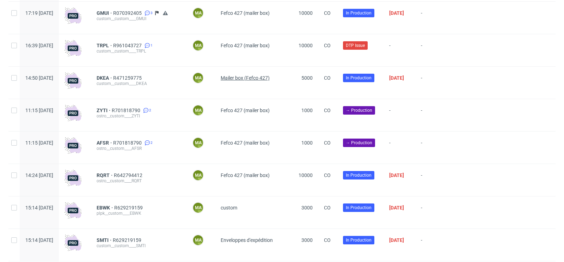
scroll to position [413, 0]
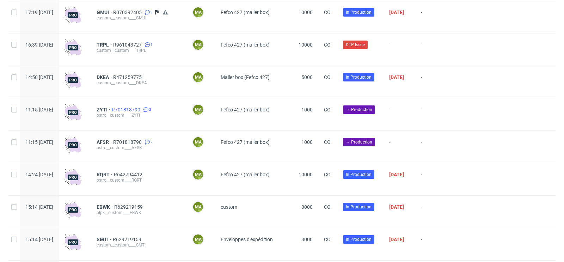
click at [139, 112] on span "R701818790" at bounding box center [127, 110] width 30 height 6
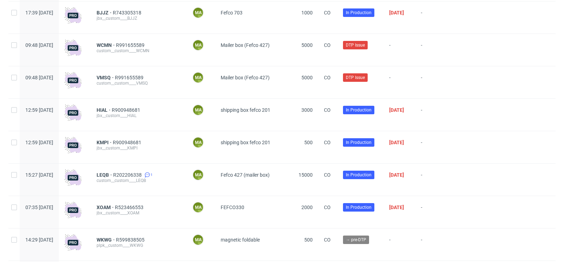
scroll to position [682, 0]
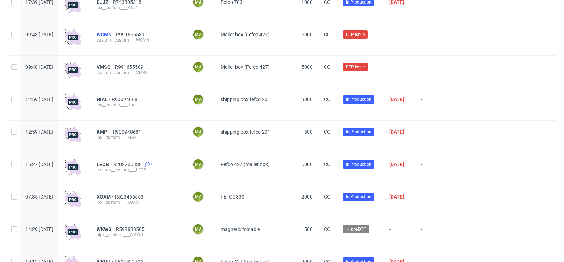
click at [116, 37] on span "WCMN" at bounding box center [106, 35] width 19 height 6
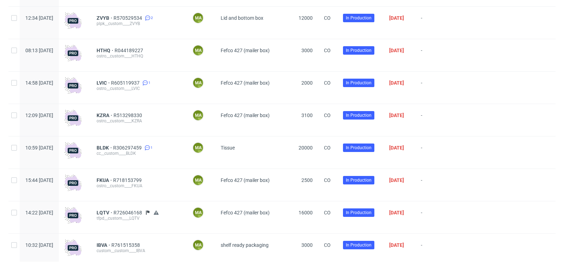
scroll to position [0, 0]
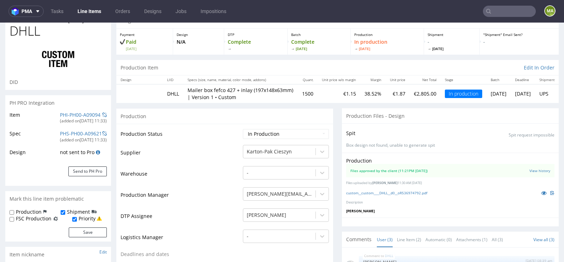
scroll to position [34, 0]
click at [84, 116] on div "PHI-PH00-A09094" at bounding box center [80, 113] width 41 height 7
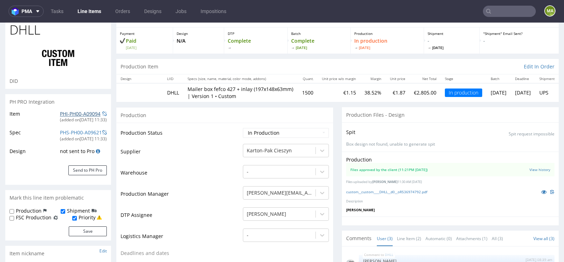
click at [77, 111] on link "PHI-PH00-A09094" at bounding box center [80, 113] width 41 height 7
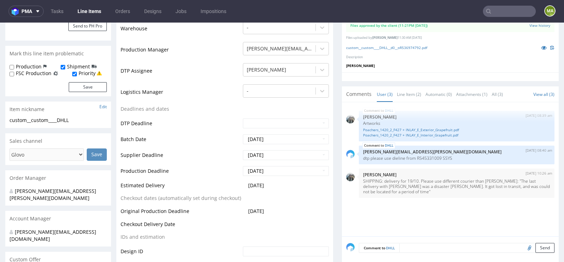
scroll to position [177, 0]
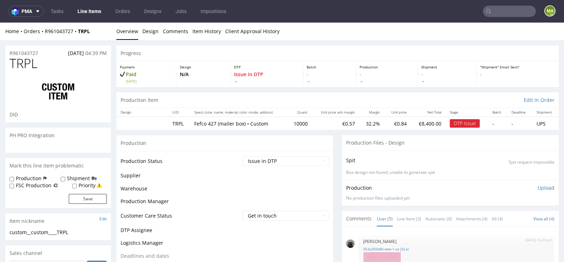
scroll to position [28, 0]
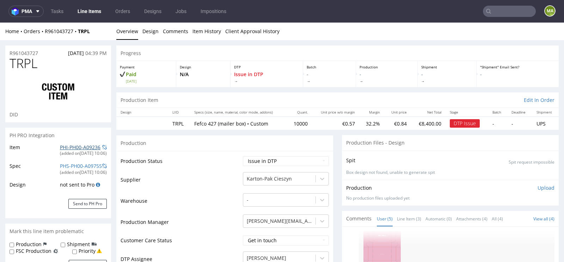
click at [80, 149] on link "PHI-PH00-A09236" at bounding box center [80, 147] width 41 height 7
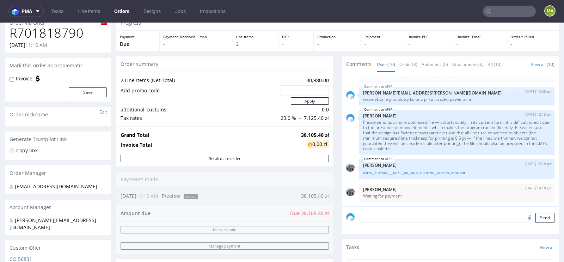
scroll to position [30, 0]
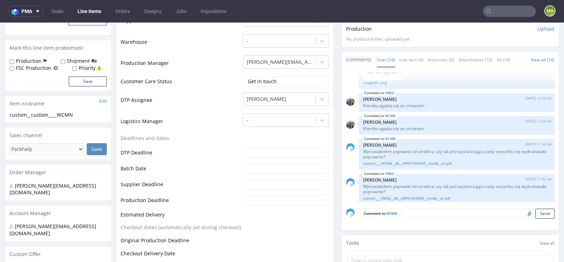
scroll to position [461, 0]
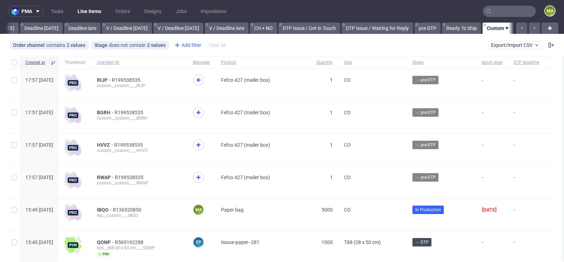
scroll to position [0, 797]
click at [189, 48] on div "Add filter" at bounding box center [187, 44] width 31 height 11
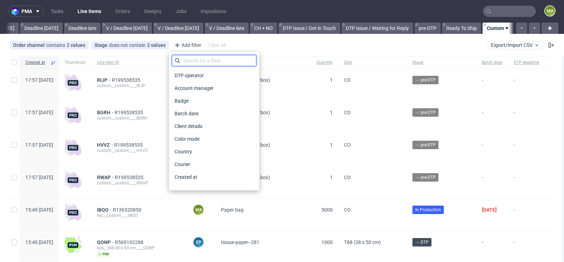
click at [190, 58] on input "text" at bounding box center [214, 60] width 85 height 11
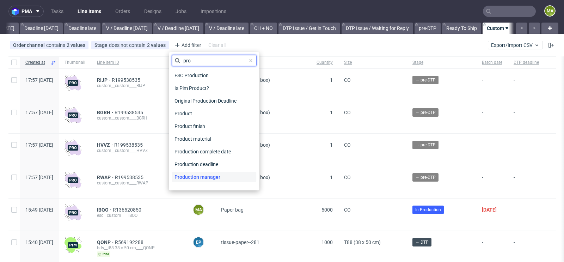
type input "pro"
click at [212, 174] on span "Production manager" at bounding box center [197, 177] width 51 height 10
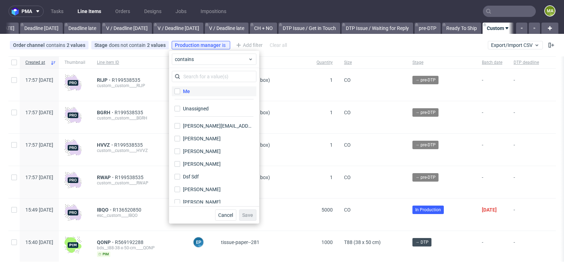
click at [195, 94] on label "Me" at bounding box center [214, 91] width 85 height 10
click at [180, 94] on input "Me" at bounding box center [178, 92] width 6 height 6
checkbox input "true"
click at [248, 215] on span "Save" at bounding box center [247, 215] width 11 height 5
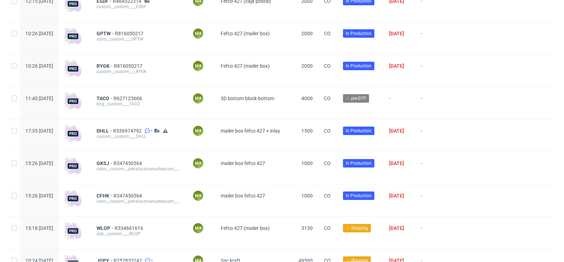
scroll to position [1077, 0]
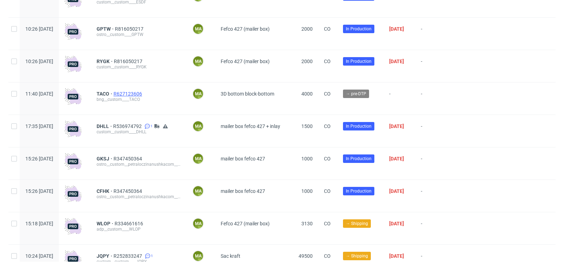
click at [144, 95] on span "R627123606" at bounding box center [129, 94] width 30 height 6
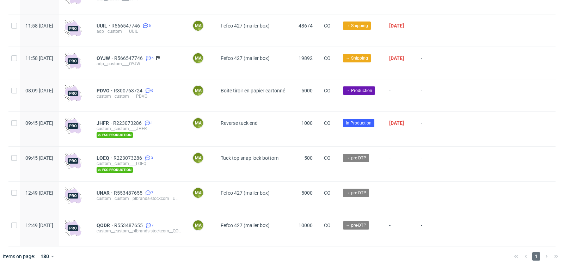
scroll to position [1841, 0]
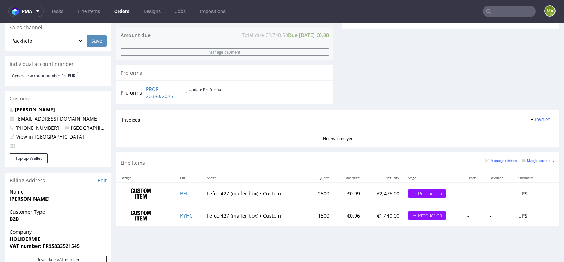
scroll to position [301, 0]
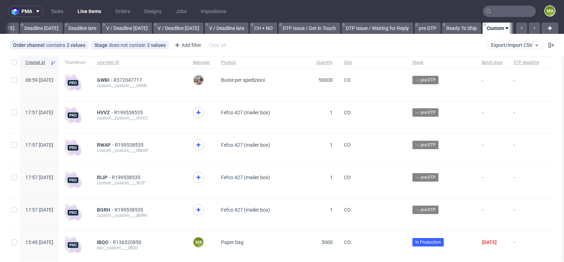
scroll to position [0, 797]
click at [114, 79] on span "GWBI" at bounding box center [105, 80] width 17 height 6
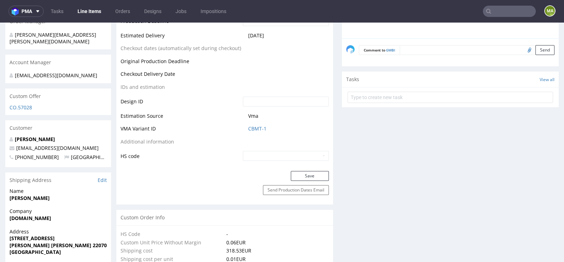
scroll to position [324, 0]
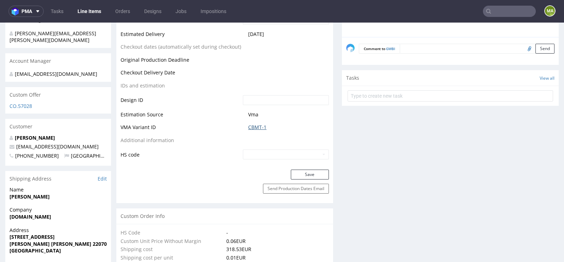
click at [256, 124] on link "CBMT-1" at bounding box center [257, 127] width 18 height 7
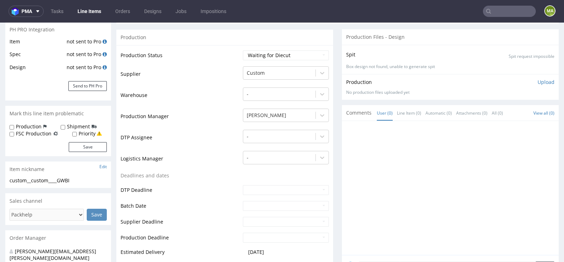
scroll to position [0, 0]
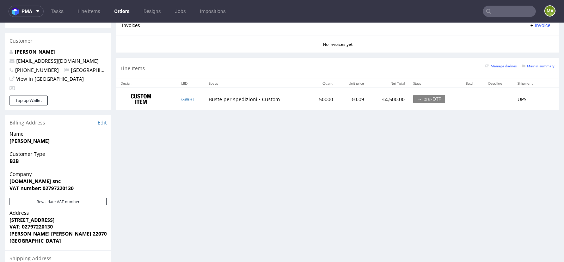
scroll to position [367, 0]
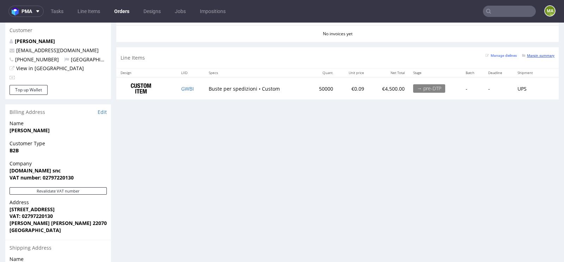
click at [535, 55] on small "Margin summary" at bounding box center [538, 56] width 32 height 4
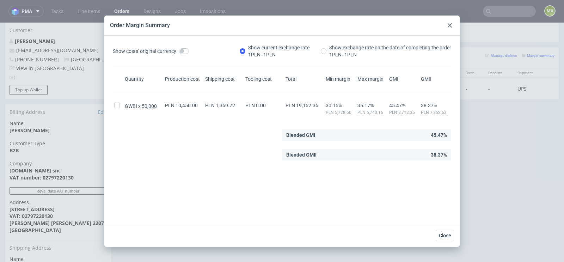
click at [454, 26] on div "Order Margin Summary" at bounding box center [281, 26] width 355 height 20
click at [451, 26] on use at bounding box center [450, 25] width 4 height 4
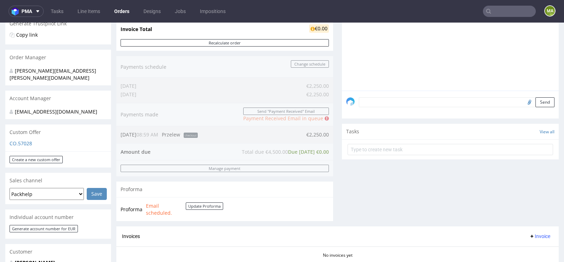
scroll to position [360, 0]
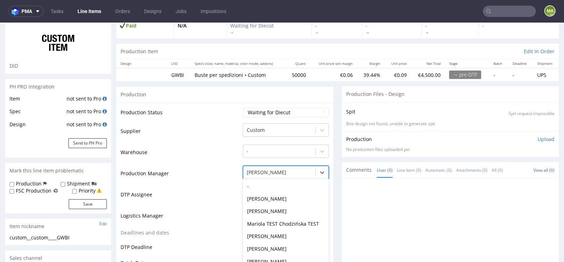
click at [272, 168] on div "Michał Palasek selected, 28 of 62. 62 results available. Use Up and Down to cho…" at bounding box center [286, 171] width 86 height 10
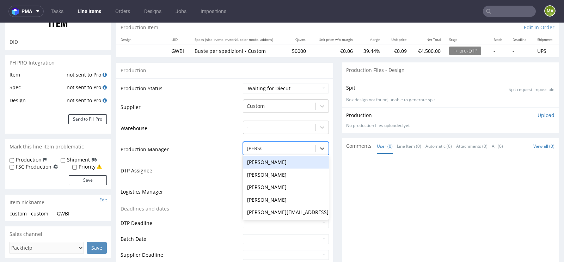
type input "maciej"
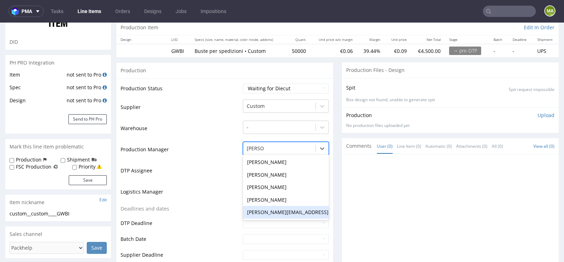
click at [260, 211] on div "[PERSON_NAME][EMAIL_ADDRESS][PERSON_NAME][DOMAIN_NAME]" at bounding box center [286, 212] width 86 height 13
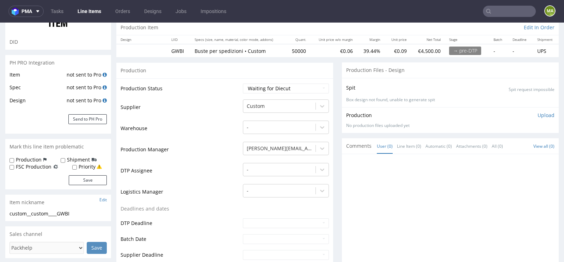
click at [218, 211] on td "Deadlines and dates" at bounding box center [181, 211] width 121 height 13
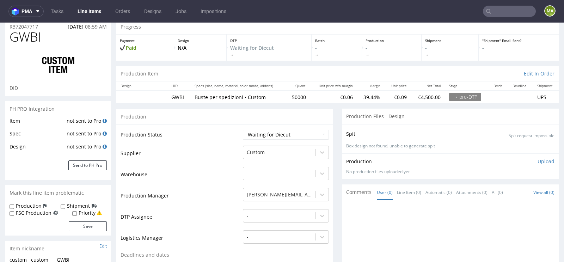
scroll to position [22, 0]
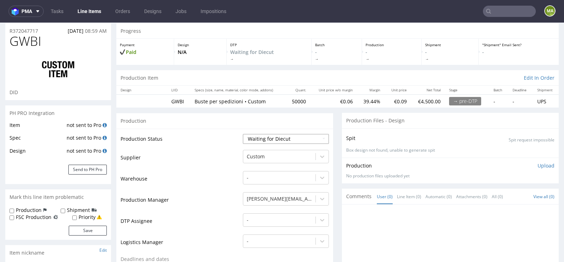
click at [258, 136] on select "Waiting for Artwork Waiting for Diecut Waiting for Mockup Waiting for DTP Waiti…" at bounding box center [286, 139] width 86 height 10
select select "pre_dtp_waiting_for_artwork"
click at [243, 134] on select "Waiting for Artwork Waiting for Diecut Waiting for Mockup Waiting for DTP Waiti…" at bounding box center [286, 139] width 86 height 10
click at [253, 154] on div at bounding box center [279, 156] width 65 height 8
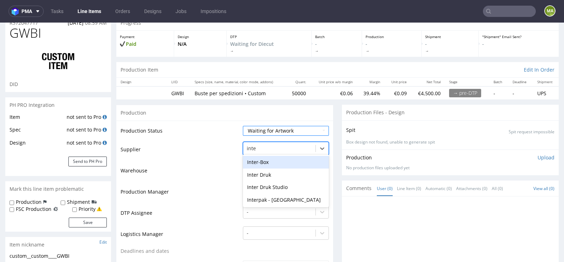
scroll to position [0, 0]
type input "inter"
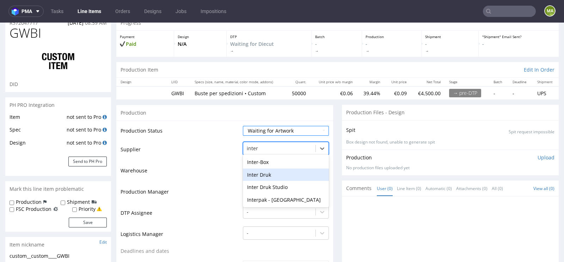
click at [247, 176] on div "Inter Druk" at bounding box center [286, 175] width 86 height 13
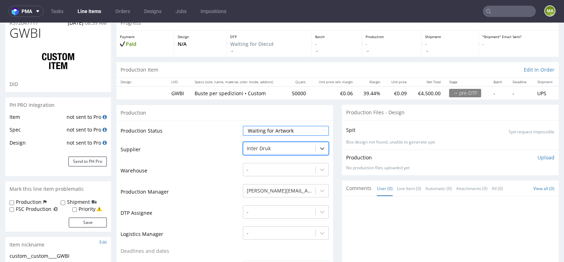
click at [217, 184] on td "Production Manager" at bounding box center [181, 193] width 121 height 21
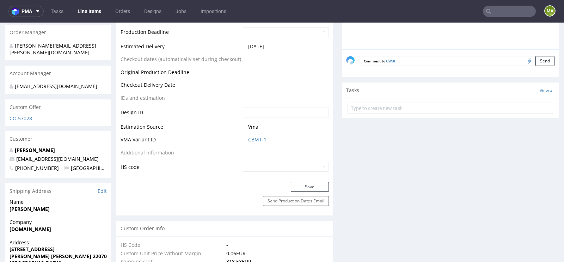
scroll to position [316, 0]
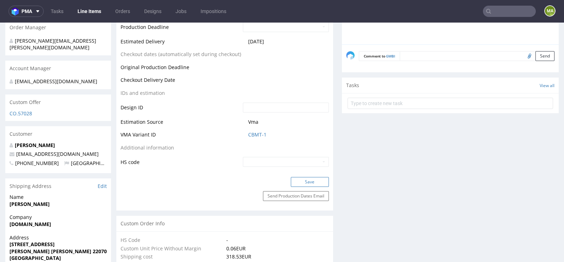
click at [299, 182] on button "Save" at bounding box center [310, 182] width 38 height 10
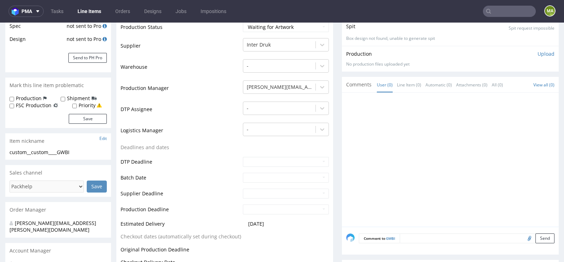
scroll to position [0, 0]
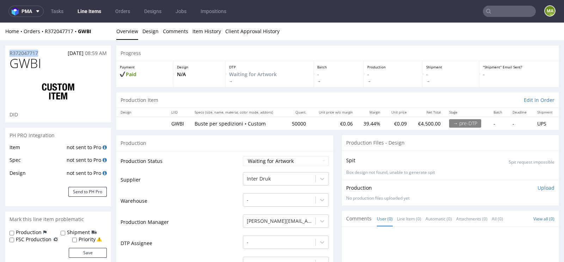
drag, startPoint x: 43, startPoint y: 53, endPoint x: 0, endPoint y: 53, distance: 42.7
copy p "R372047717"
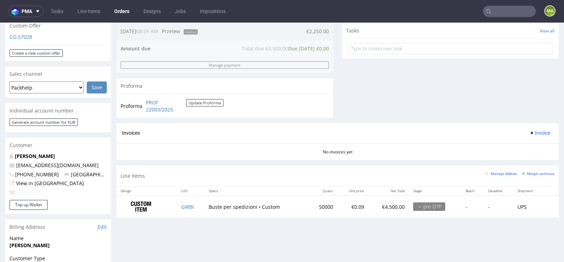
scroll to position [255, 0]
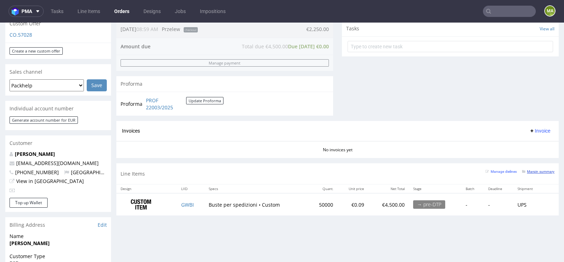
click at [533, 171] on small "Margin summary" at bounding box center [538, 172] width 32 height 4
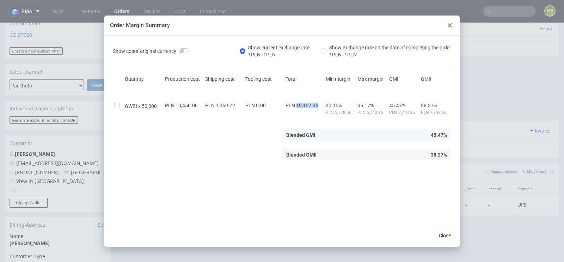
drag, startPoint x: 297, startPoint y: 105, endPoint x: 319, endPoint y: 105, distance: 22.2
click at [319, 105] on div "PLN 19,162.35" at bounding box center [304, 106] width 40 height 6
copy span "19,162.35"
click at [451, 24] on icon at bounding box center [450, 25] width 4 height 4
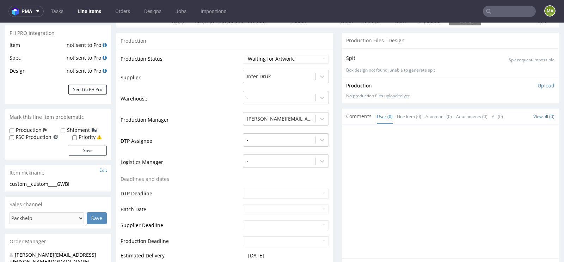
scroll to position [109, 0]
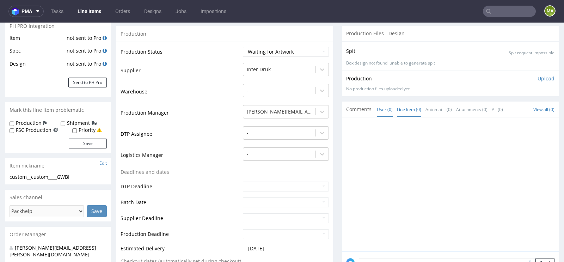
click at [403, 105] on link "Line Item (0)" at bounding box center [409, 109] width 24 height 15
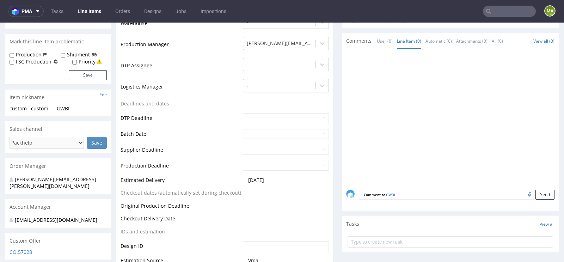
scroll to position [201, 0]
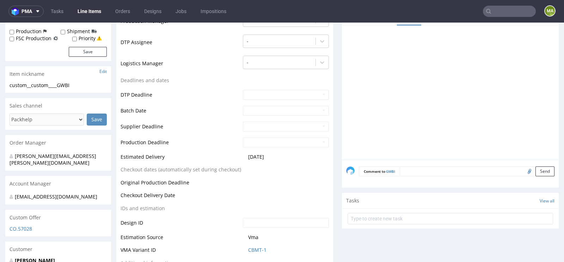
click at [413, 171] on textarea at bounding box center [477, 171] width 155 height 10
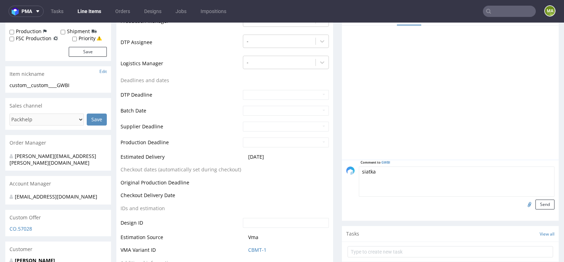
type textarea "siatka"
click at [524, 202] on input "file" at bounding box center [529, 204] width 10 height 9
type input "C:\fakepath\CUSTOM_ENVELOPE_105X190_GC1_V3_(2).pdf"
click at [536, 201] on button "Send" at bounding box center [545, 205] width 19 height 10
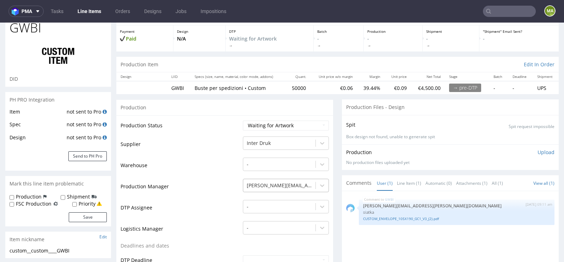
scroll to position [54, 0]
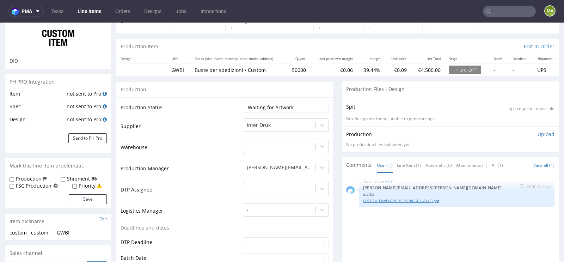
click at [372, 198] on link "CUSTOM_ENVELOPE_105X190_GC1_V3_(2).pdf" at bounding box center [456, 200] width 187 height 5
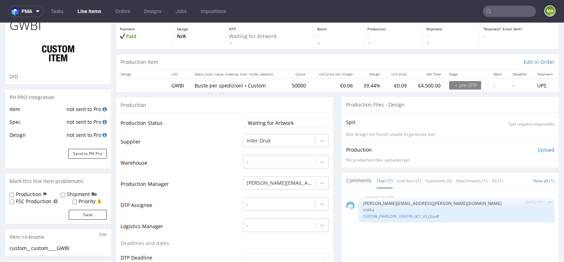
scroll to position [35, 0]
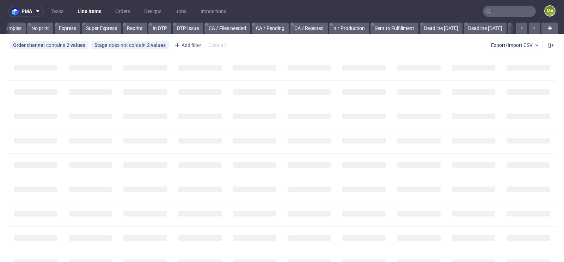
click at [498, 10] on input "text" at bounding box center [509, 11] width 53 height 11
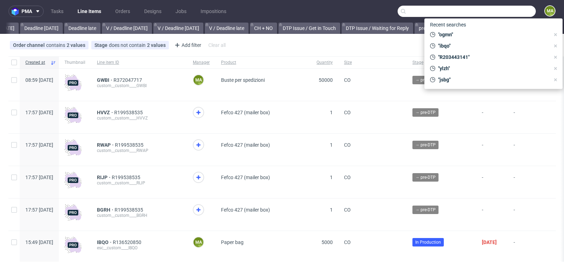
scroll to position [0, 797]
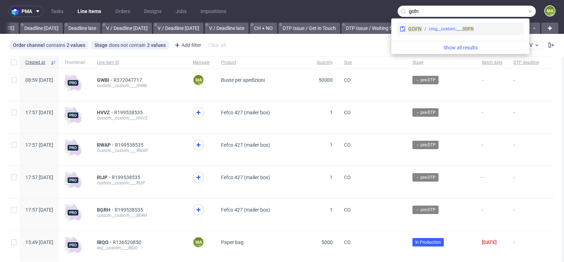
type input "gofn"
click at [453, 29] on div "cmg__custom____ GOFN" at bounding box center [451, 29] width 45 height 6
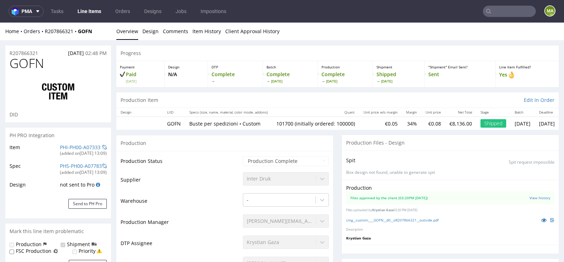
select select "in_progress"
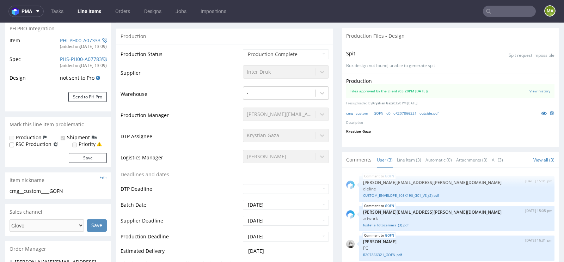
scroll to position [113, 0]
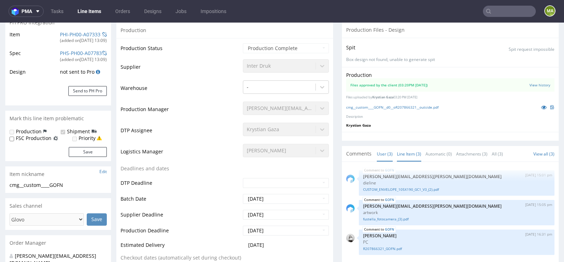
click at [401, 151] on link "Line Item (3)" at bounding box center [409, 153] width 24 height 15
click at [390, 188] on link "CUSTOM_ENVELOPE_105X190_GC1_V3_(2).pdf" at bounding box center [456, 189] width 187 height 5
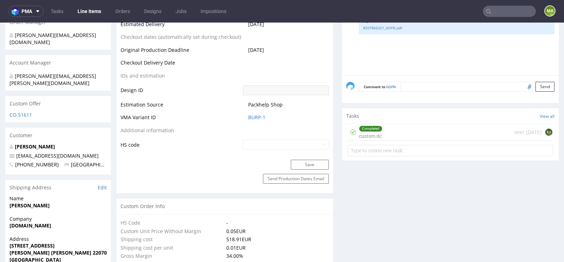
scroll to position [0, 0]
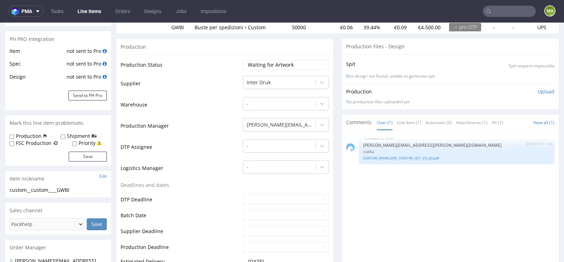
scroll to position [120, 0]
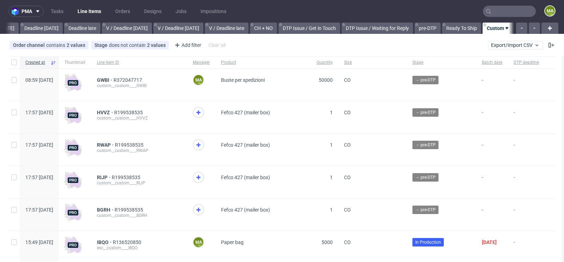
scroll to position [0, 797]
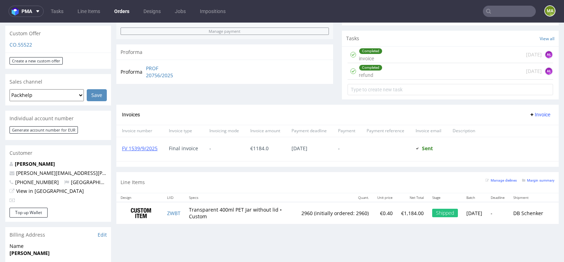
scroll to position [262, 0]
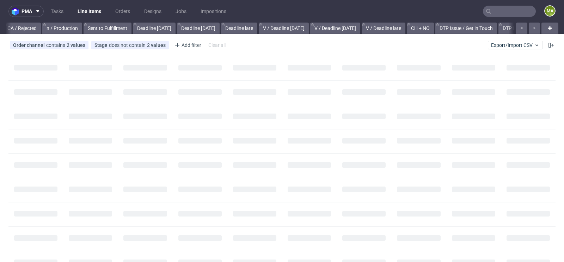
click at [510, 12] on input "text" at bounding box center [509, 11] width 53 height 11
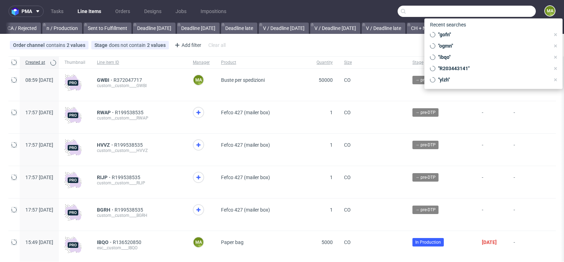
scroll to position [0, 797]
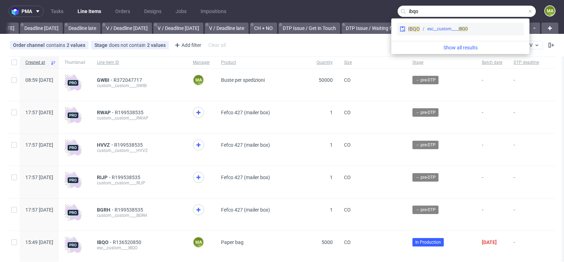
type input "ibqo"
click at [462, 26] on span "IBQO" at bounding box center [463, 28] width 9 height 5
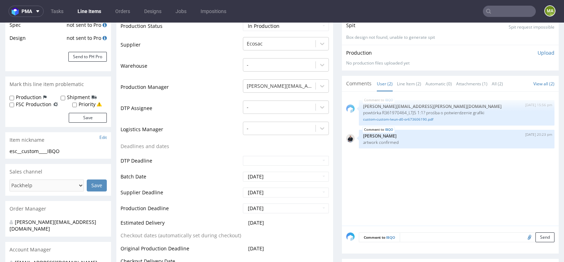
scroll to position [147, 0]
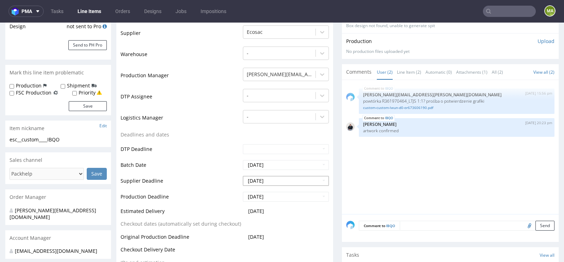
click at [265, 179] on input "[DATE]" at bounding box center [286, 181] width 86 height 10
click at [271, 118] on td "2" at bounding box center [269, 116] width 11 height 11
type input "2025-12-02"
click at [277, 195] on input "2025-12-11" at bounding box center [286, 197] width 86 height 10
click at [288, 132] on td "4" at bounding box center [290, 132] width 11 height 11
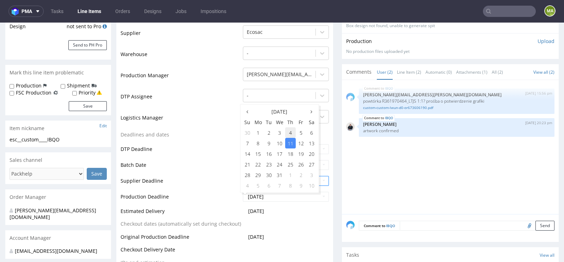
type input "2025-12-04"
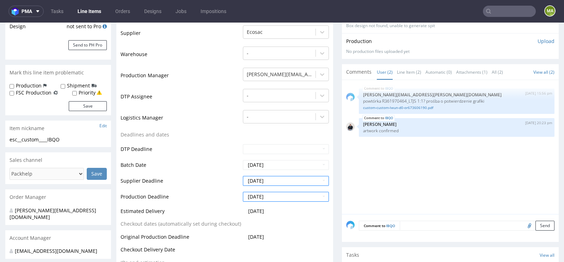
click at [208, 169] on td "Batch Date" at bounding box center [181, 167] width 121 height 16
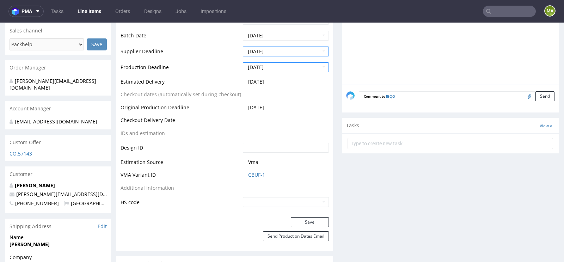
scroll to position [279, 0]
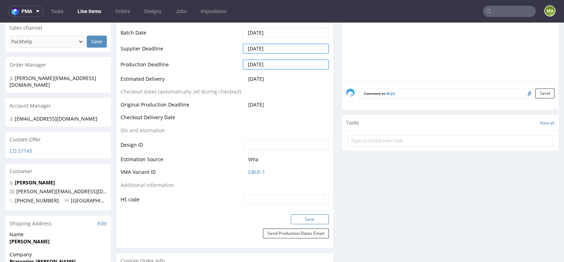
click at [302, 217] on button "Save" at bounding box center [310, 219] width 38 height 10
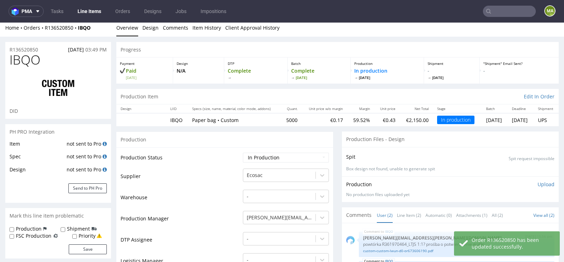
scroll to position [0, 0]
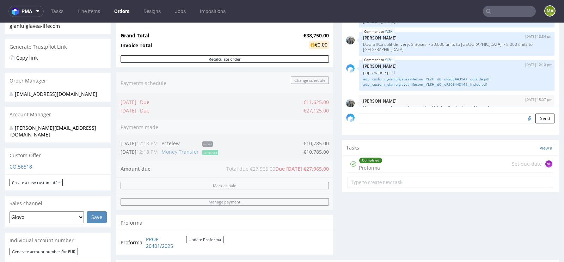
scroll to position [266, 0]
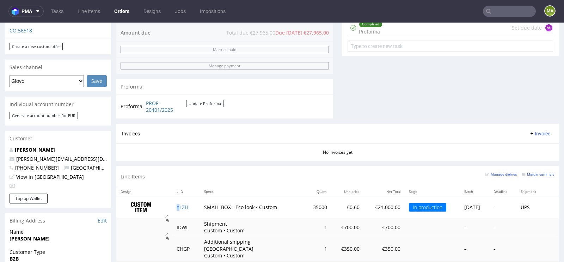
click at [177, 208] on td "YLZH" at bounding box center [185, 207] width 27 height 22
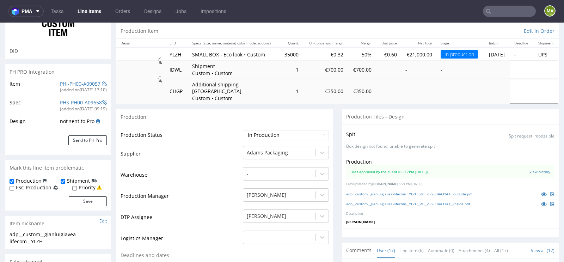
scroll to position [70, 0]
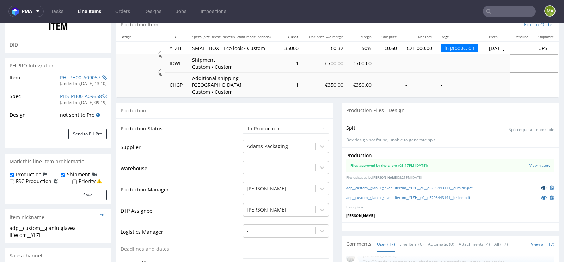
click at [541, 185] on icon at bounding box center [544, 187] width 6 height 5
click at [541, 195] on icon at bounding box center [544, 197] width 6 height 5
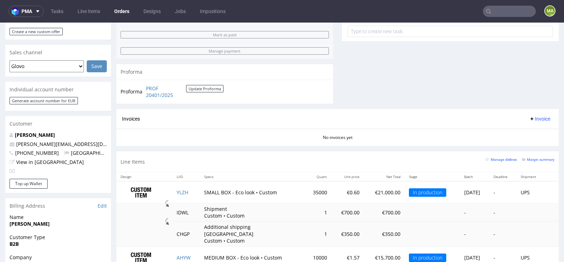
scroll to position [361, 0]
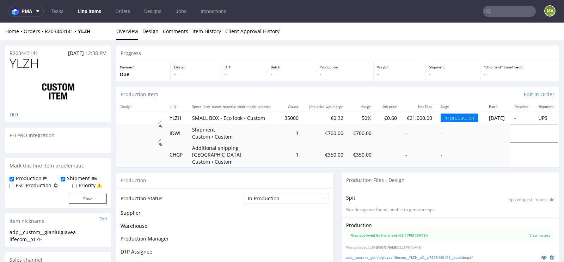
scroll to position [422, 0]
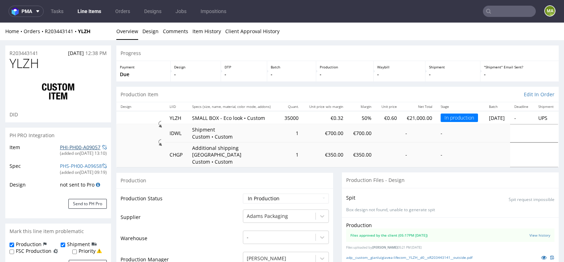
click at [62, 145] on link "PHI-PH00-A09057" at bounding box center [80, 147] width 41 height 7
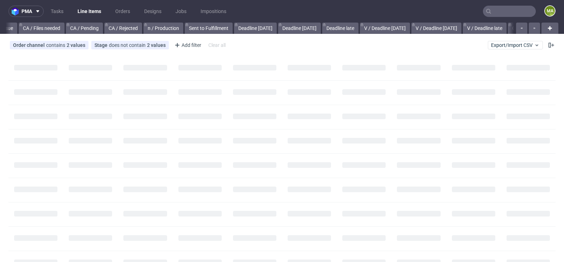
click at [495, 8] on input "text" at bounding box center [509, 11] width 53 height 11
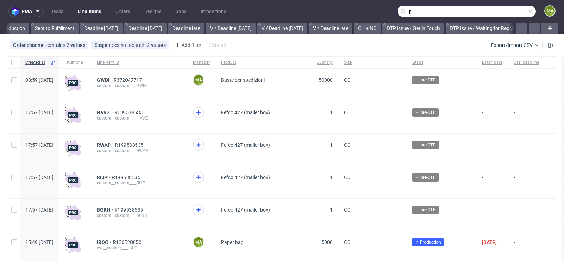
scroll to position [0, 797]
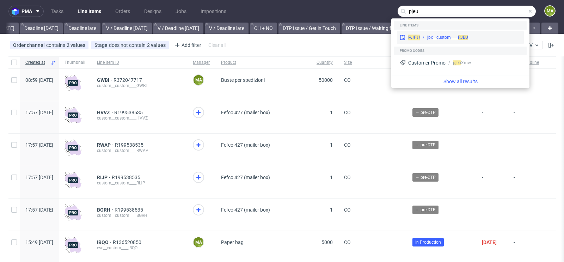
type input "pjeu"
click at [443, 34] on div "PJEU jbx__custom____ PJEU" at bounding box center [460, 37] width 127 height 13
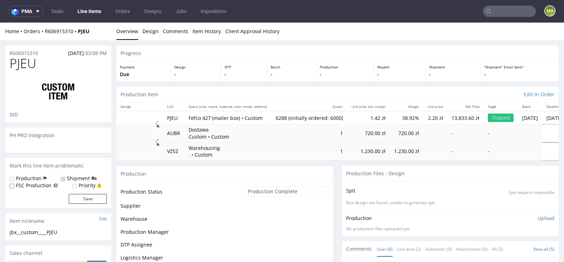
scroll to position [49, 0]
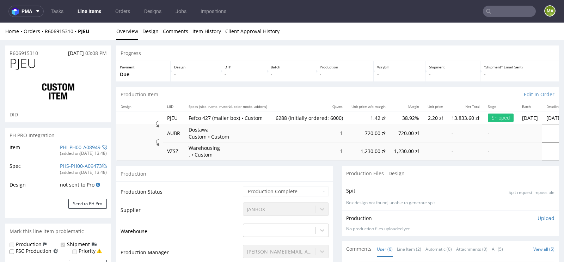
select select "in_progress"
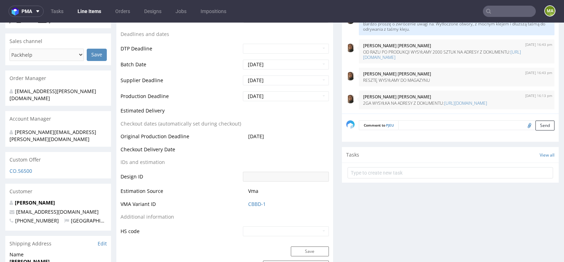
scroll to position [284, 0]
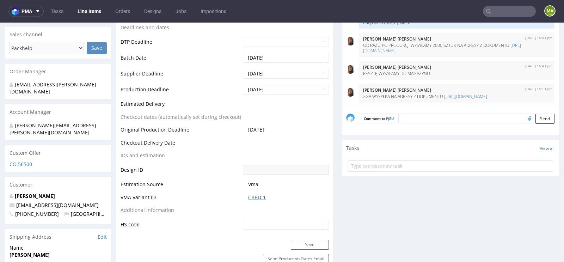
click at [255, 194] on link "CBBD-1" at bounding box center [257, 197] width 18 height 7
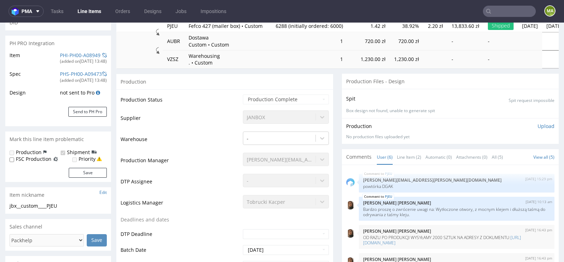
scroll to position [85, 0]
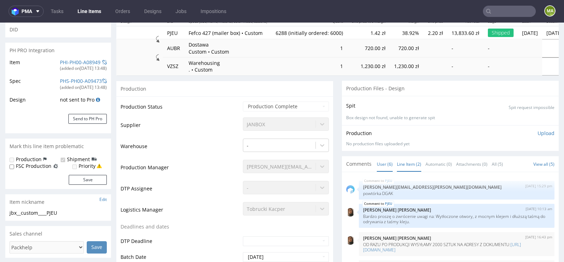
click at [415, 169] on link "Line Item (2)" at bounding box center [409, 164] width 24 height 15
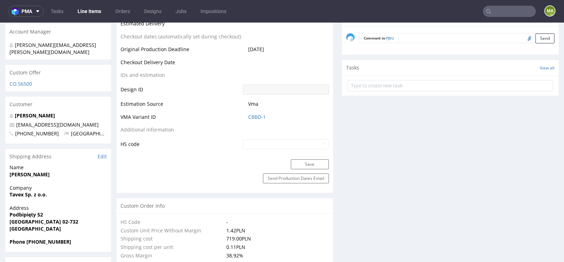
scroll to position [371, 0]
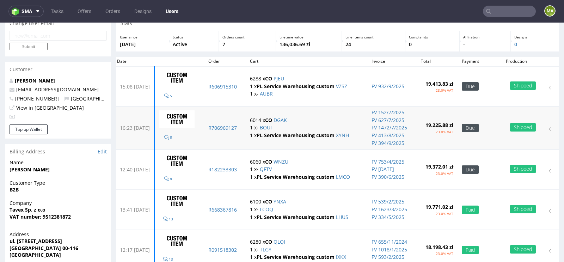
scroll to position [32, 0]
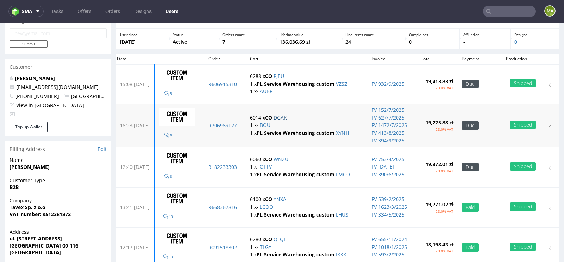
click at [287, 116] on link "DGAK" at bounding box center [280, 117] width 13 height 7
click at [288, 156] on link "WNZU" at bounding box center [281, 159] width 15 height 7
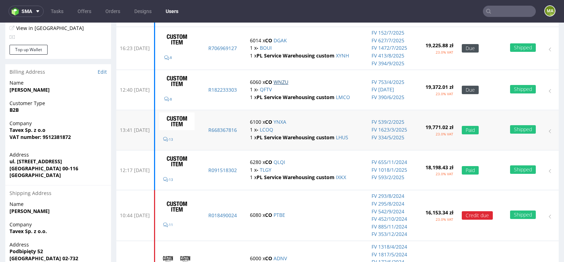
scroll to position [114, 0]
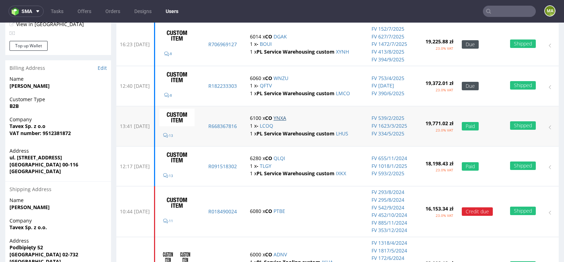
click at [286, 117] on link "YNXA" at bounding box center [280, 118] width 13 height 7
click at [285, 157] on link "QLQI" at bounding box center [280, 158] width 12 height 7
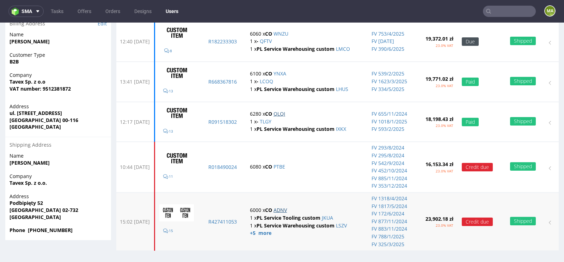
scroll to position [2, 0]
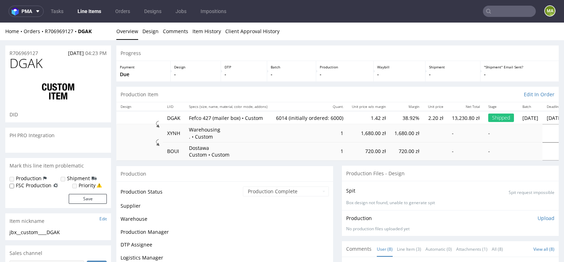
scroll to position [65, 0]
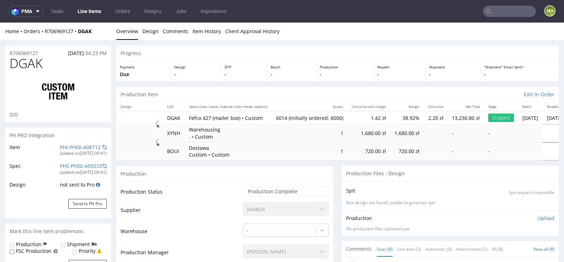
select select "in_progress"
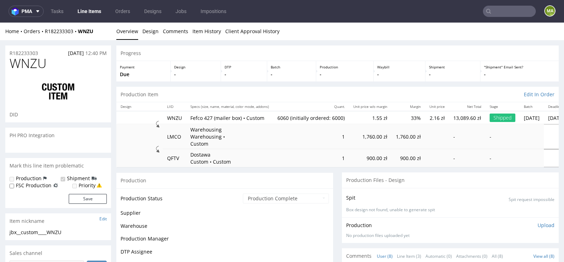
scroll to position [89, 0]
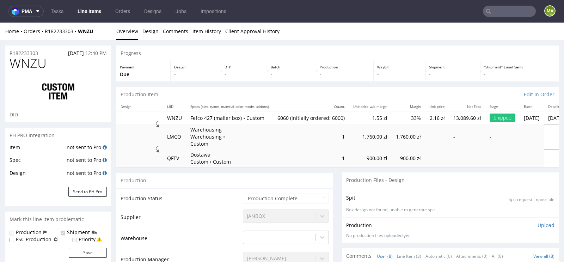
select select "in_progress"
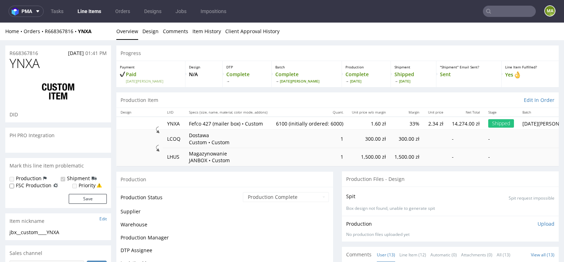
scroll to position [225, 0]
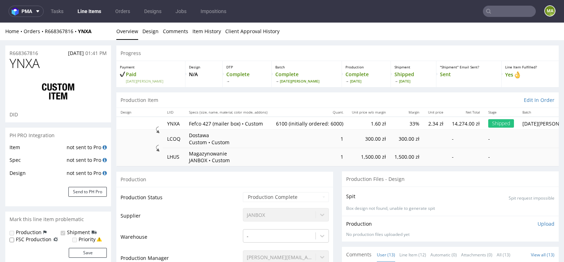
select select "in_progress"
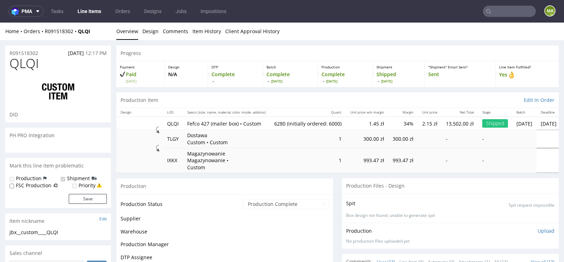
scroll to position [206, 0]
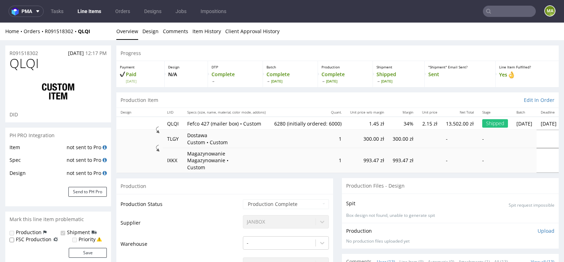
select select "in_progress"
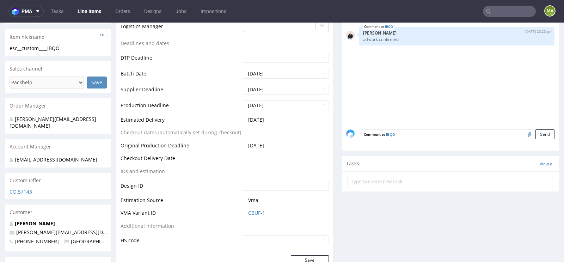
scroll to position [240, 0]
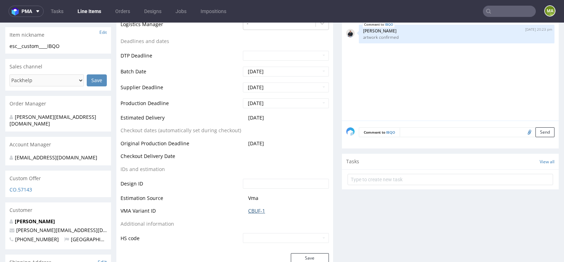
click at [248, 209] on link "CBUF-1" at bounding box center [256, 210] width 17 height 7
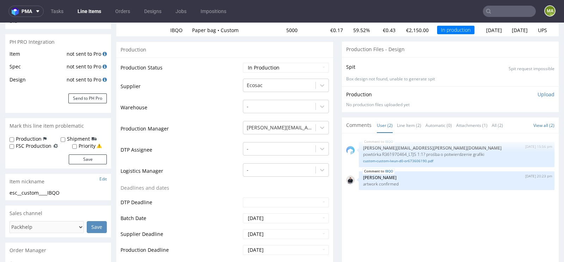
scroll to position [0, 0]
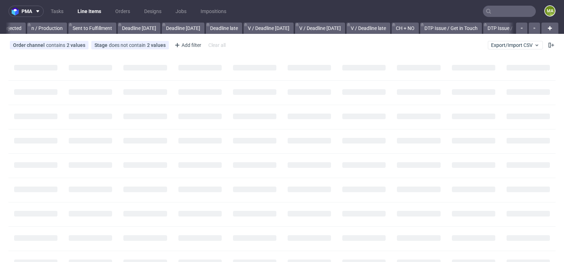
click at [516, 7] on input "text" at bounding box center [509, 11] width 53 height 11
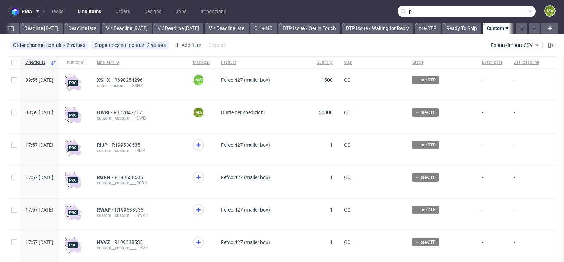
scroll to position [0, 797]
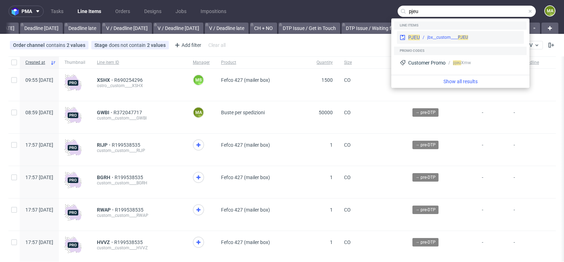
type input "pjeu"
click at [461, 34] on div "PJEU jbx__custom____ PJEU" at bounding box center [460, 37] width 127 height 13
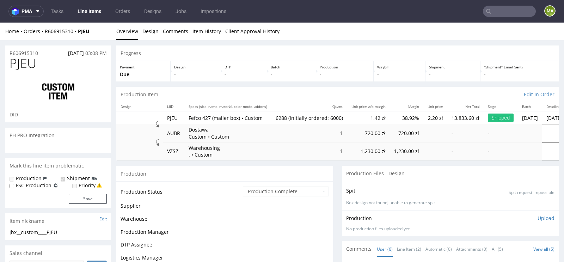
scroll to position [49, 0]
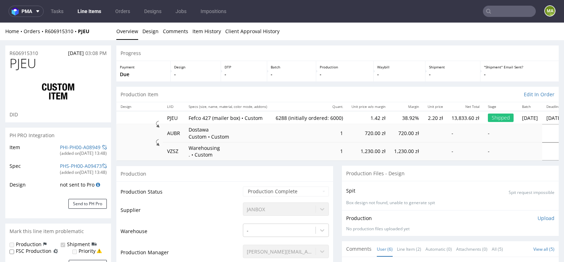
select select "in_progress"
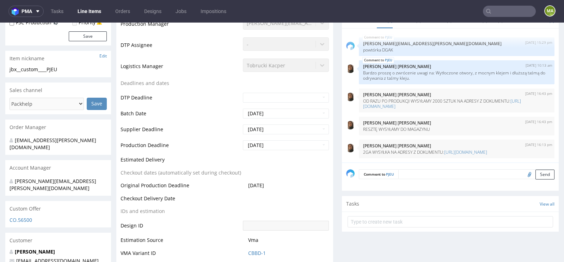
scroll to position [233, 0]
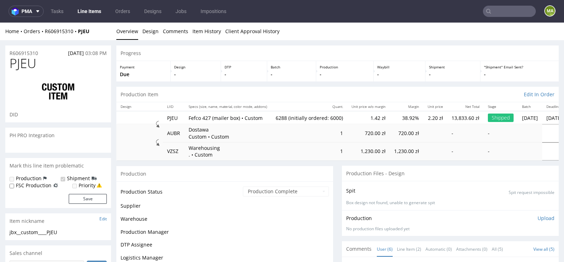
scroll to position [49, 0]
select select "in_progress"
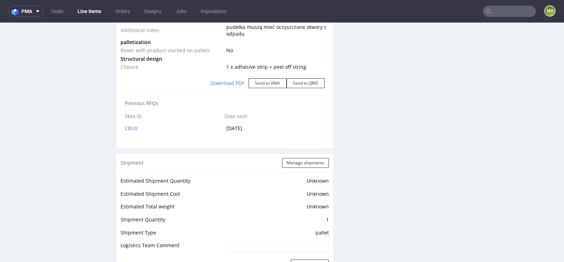
scroll to position [889, 0]
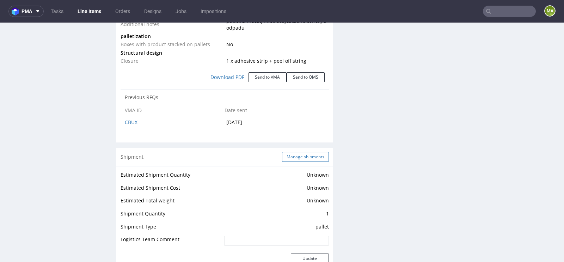
click at [297, 156] on button "Manage shipments" at bounding box center [305, 157] width 47 height 10
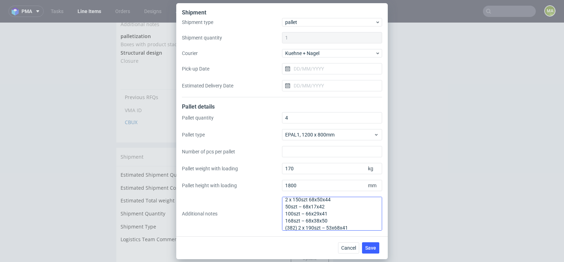
scroll to position [0, 0]
click at [111, 126] on div "Shipment Shipment type pallet Shipment quantity 1 Courier [PERSON_NAME] + [PERS…" at bounding box center [282, 131] width 564 height 262
click at [341, 244] on button "Cancel" at bounding box center [348, 247] width 21 height 11
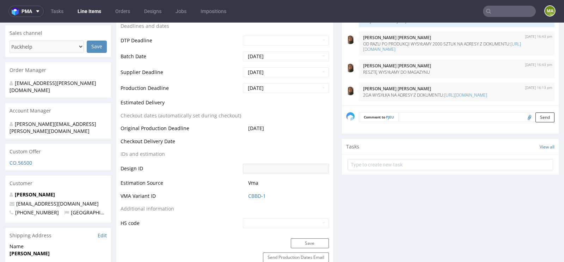
scroll to position [330, 0]
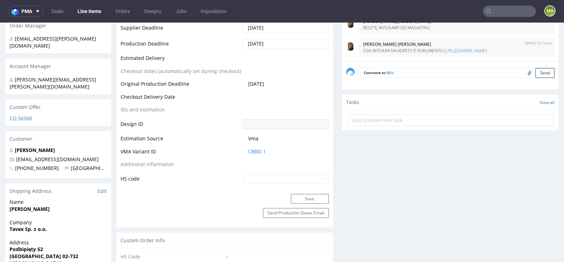
click at [263, 151] on span "CBBD-1" at bounding box center [288, 151] width 81 height 7
click at [256, 151] on link "CBBD-1" at bounding box center [257, 151] width 18 height 7
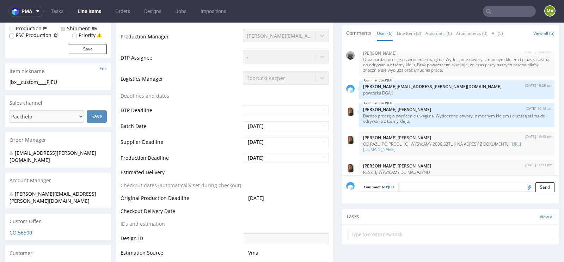
scroll to position [0, 0]
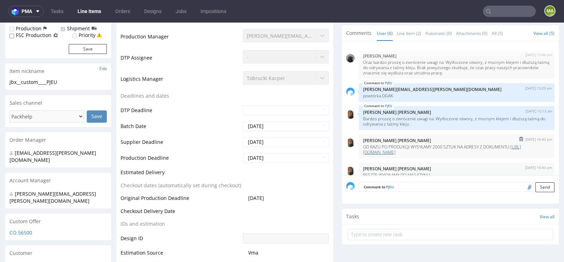
click at [408, 150] on link "[URL][DOMAIN_NAME]" at bounding box center [442, 149] width 158 height 11
